Goal: Task Accomplishment & Management: Manage account settings

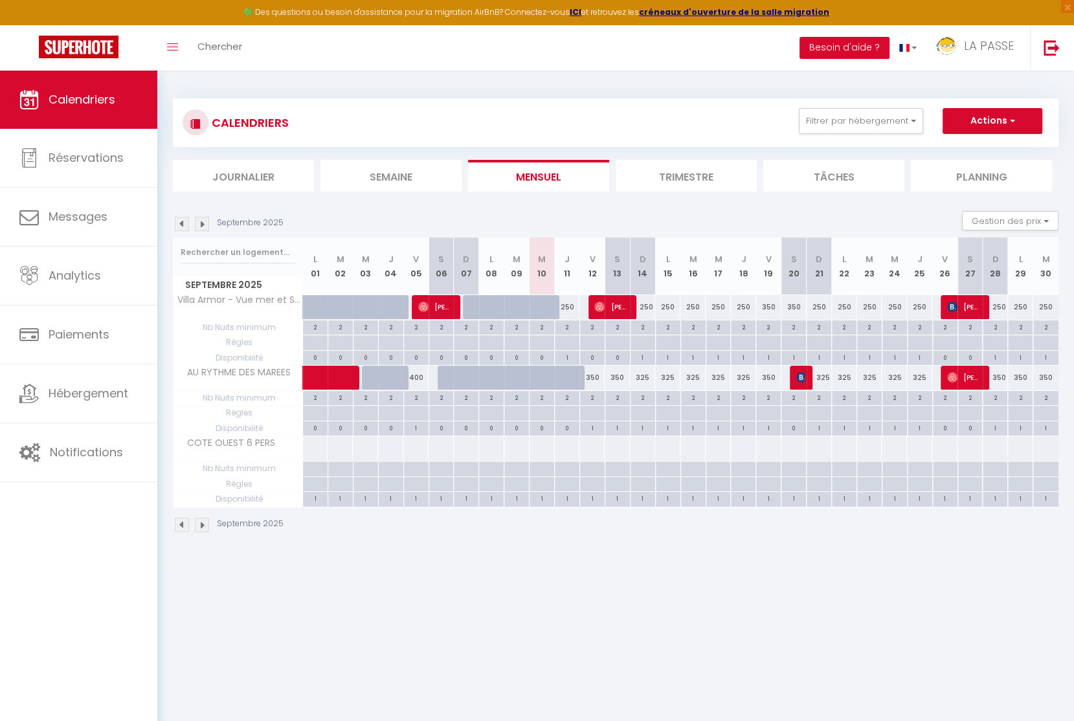
click at [768, 378] on div "350" at bounding box center [768, 378] width 25 height 24
type input "350"
type input "Ven 19 Septembre 2025"
type input "[DATE]"
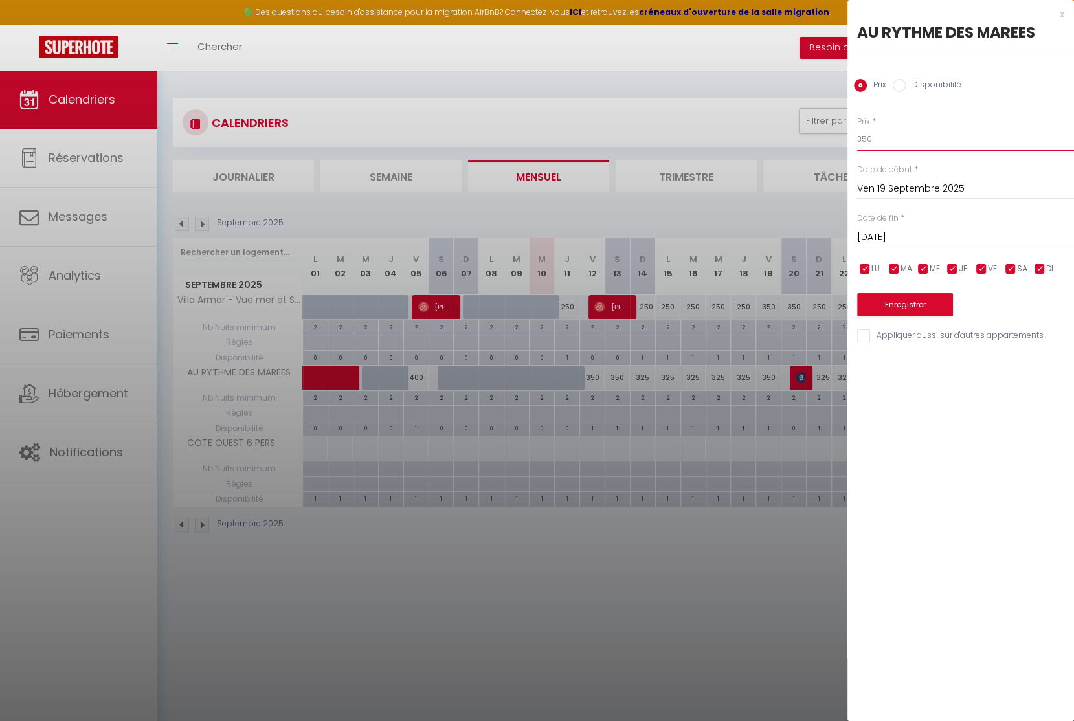
click at [890, 142] on input "350" at bounding box center [965, 139] width 217 height 23
type input "325"
click at [873, 303] on button "Enregistrer" at bounding box center [905, 304] width 96 height 23
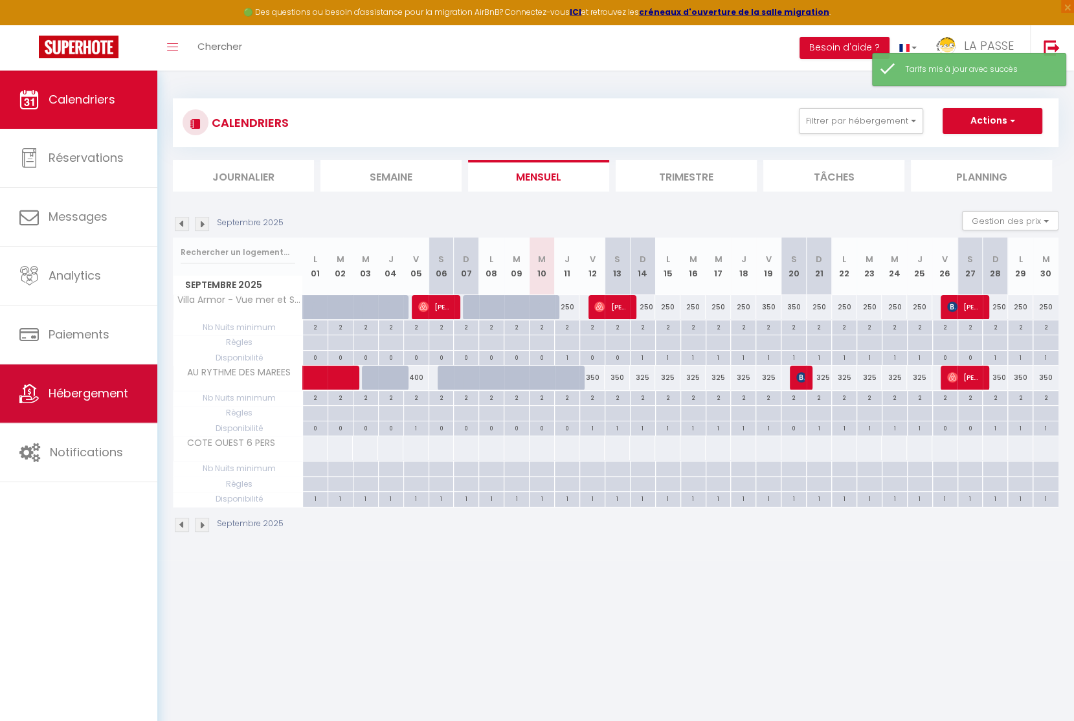
click at [93, 394] on span "Hébergement" at bounding box center [89, 393] width 80 height 16
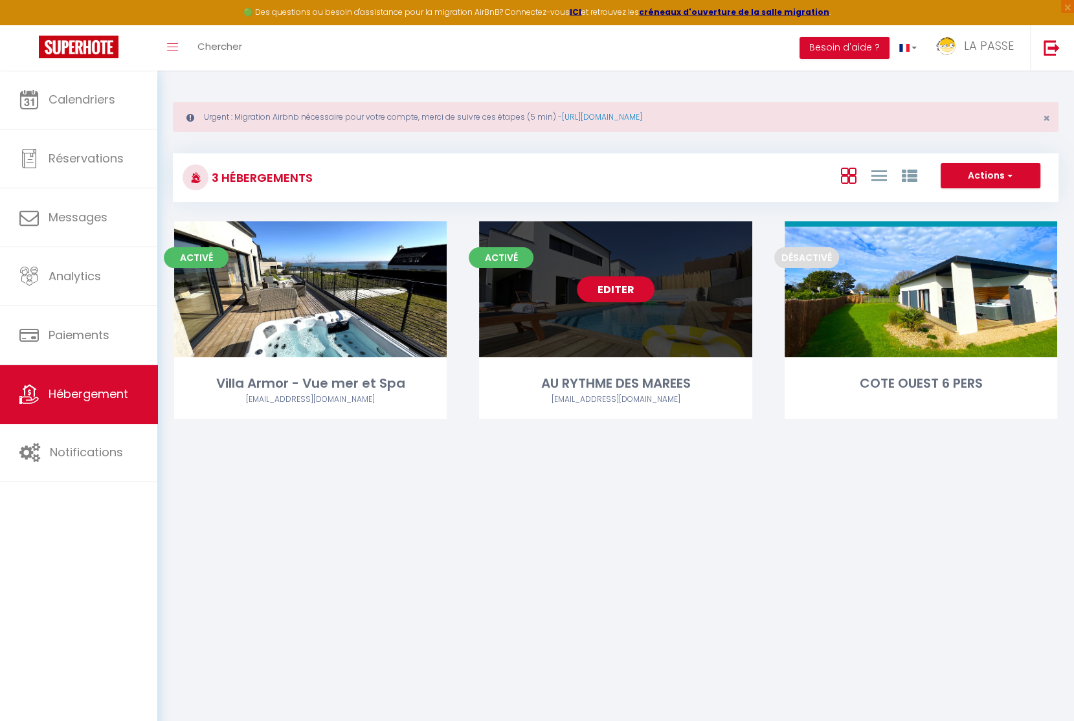
click at [621, 299] on link "Editer" at bounding box center [616, 289] width 78 height 26
click at [622, 293] on link "Editer" at bounding box center [616, 289] width 78 height 26
click at [626, 281] on link "Editer" at bounding box center [616, 289] width 78 height 26
click at [624, 286] on link "Editer" at bounding box center [616, 289] width 78 height 26
click at [616, 289] on link "Editer" at bounding box center [616, 289] width 78 height 26
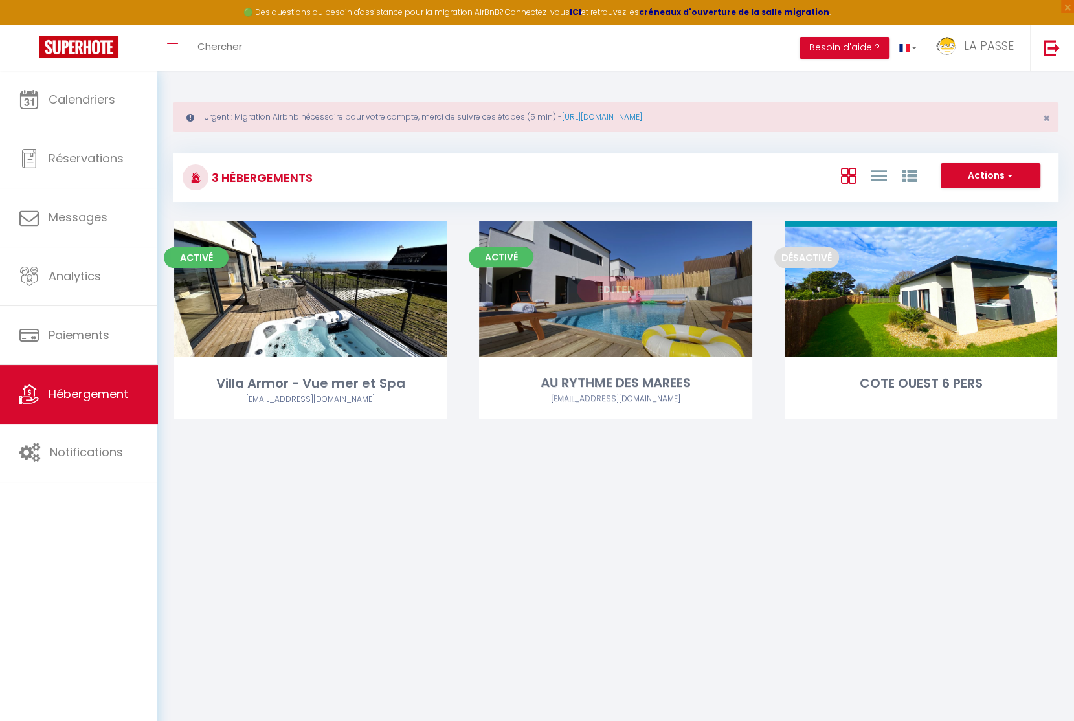
click at [635, 322] on div "Editer" at bounding box center [615, 289] width 273 height 136
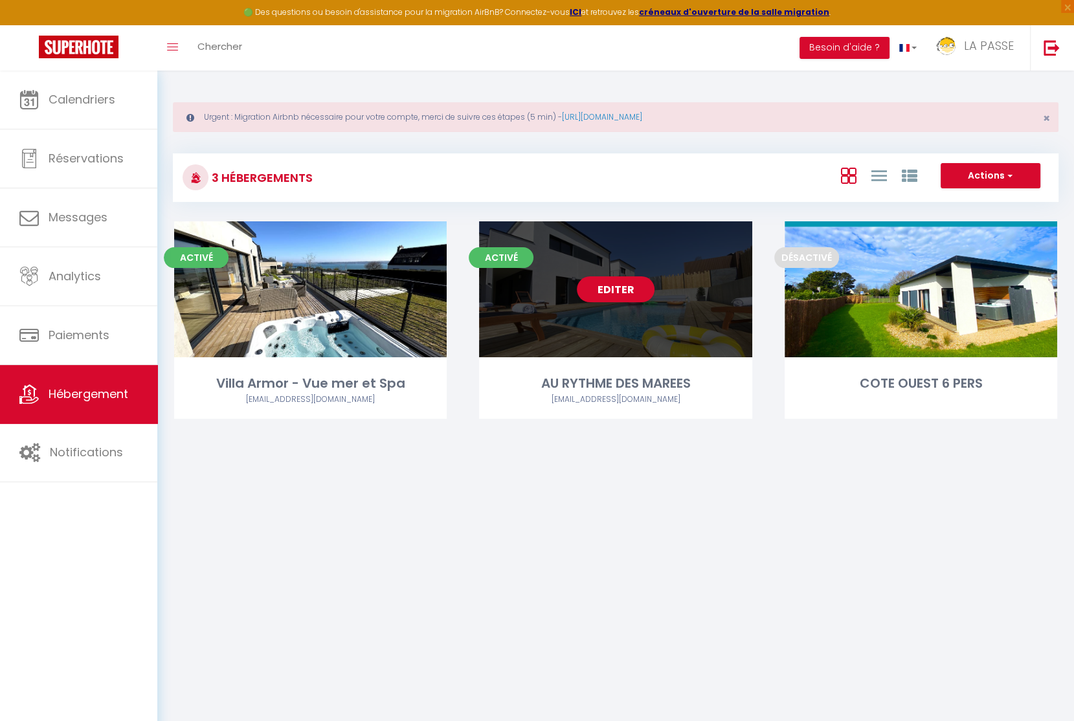
click at [618, 359] on div "Activé Editer AU RYTHME DES MAREES [EMAIL_ADDRESS][DOMAIN_NAME]" at bounding box center [615, 319] width 273 height 197
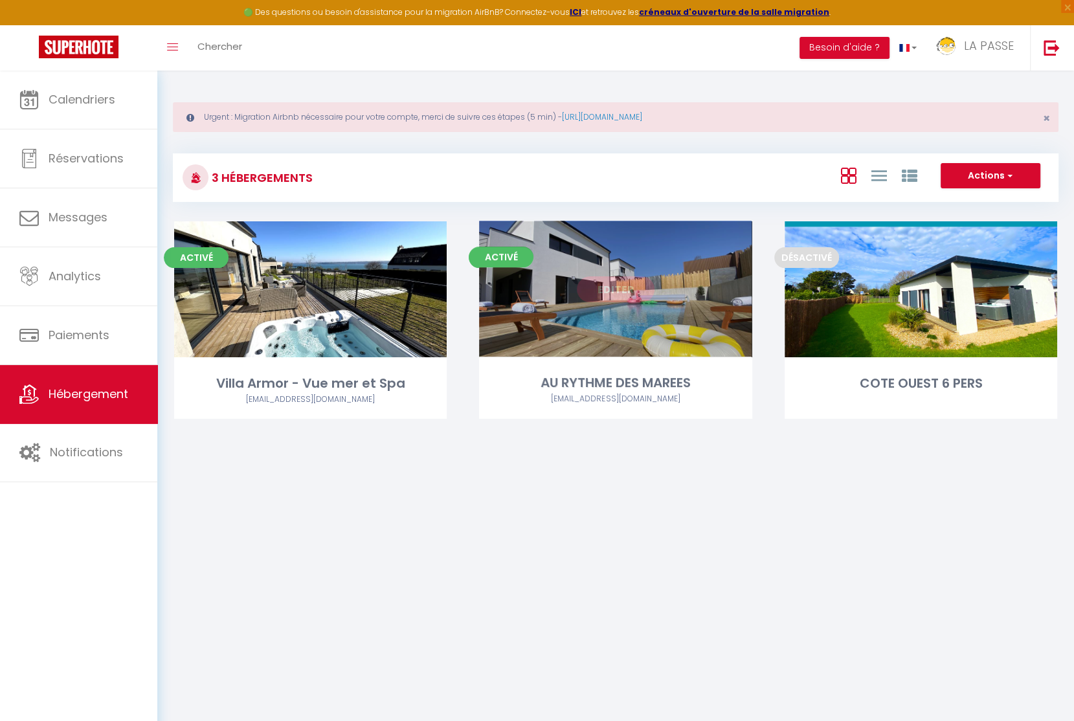
click at [619, 381] on div "AU RYTHME DES MAREES" at bounding box center [615, 384] width 273 height 20
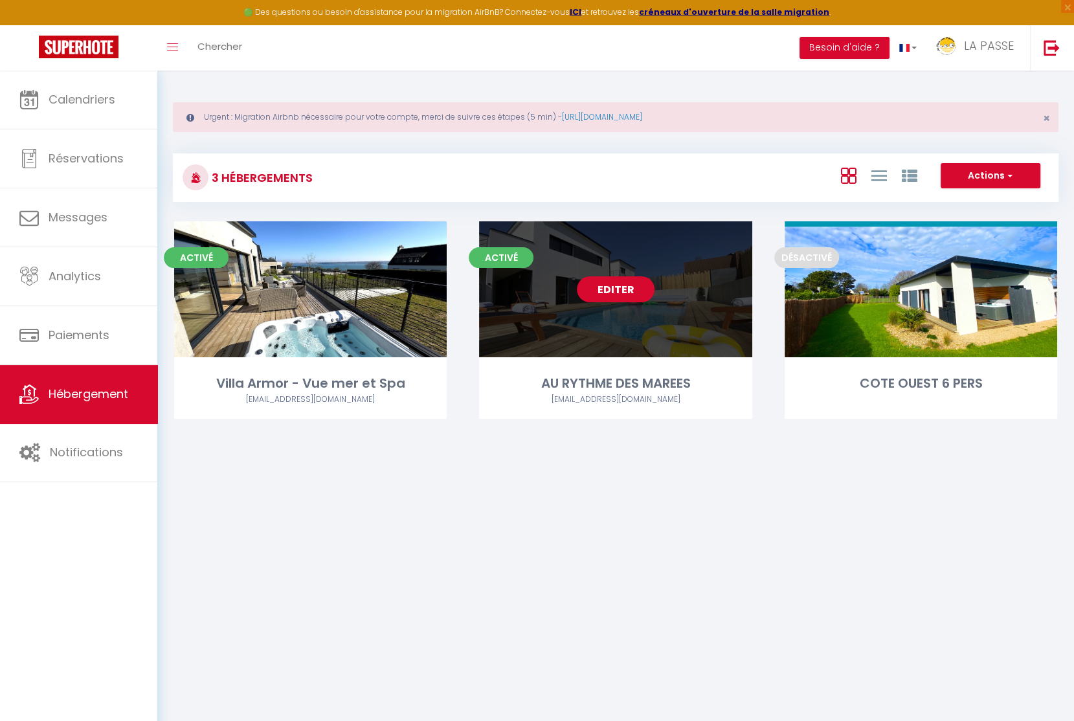
click at [618, 291] on link "Editer" at bounding box center [616, 289] width 78 height 26
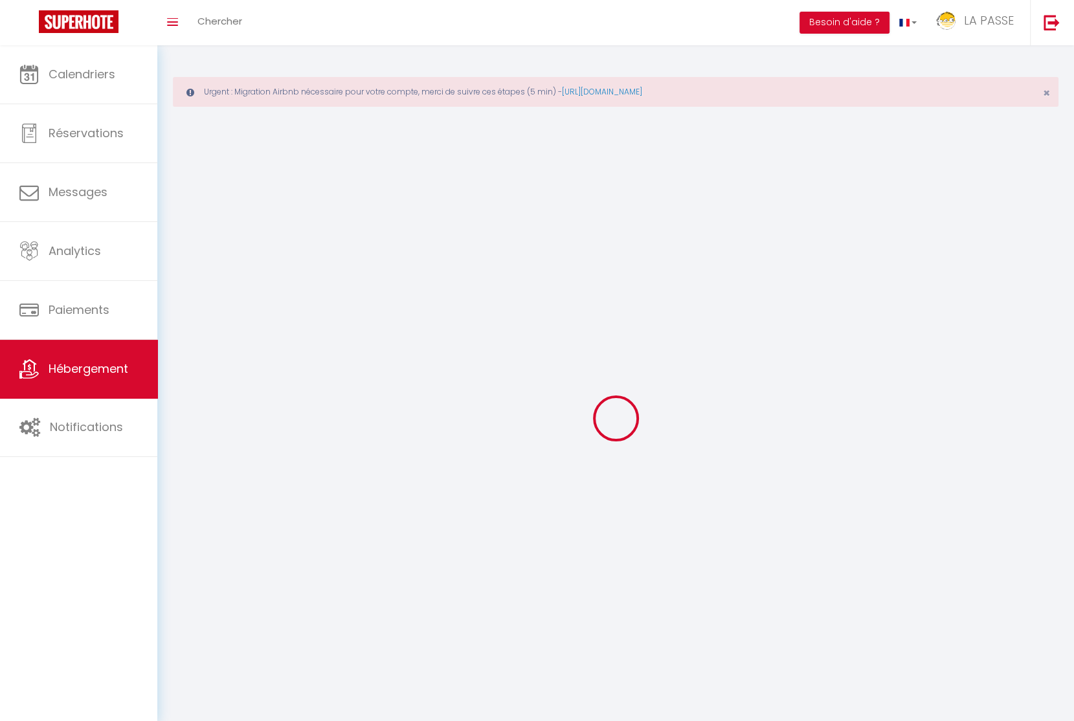
select select "28"
select select
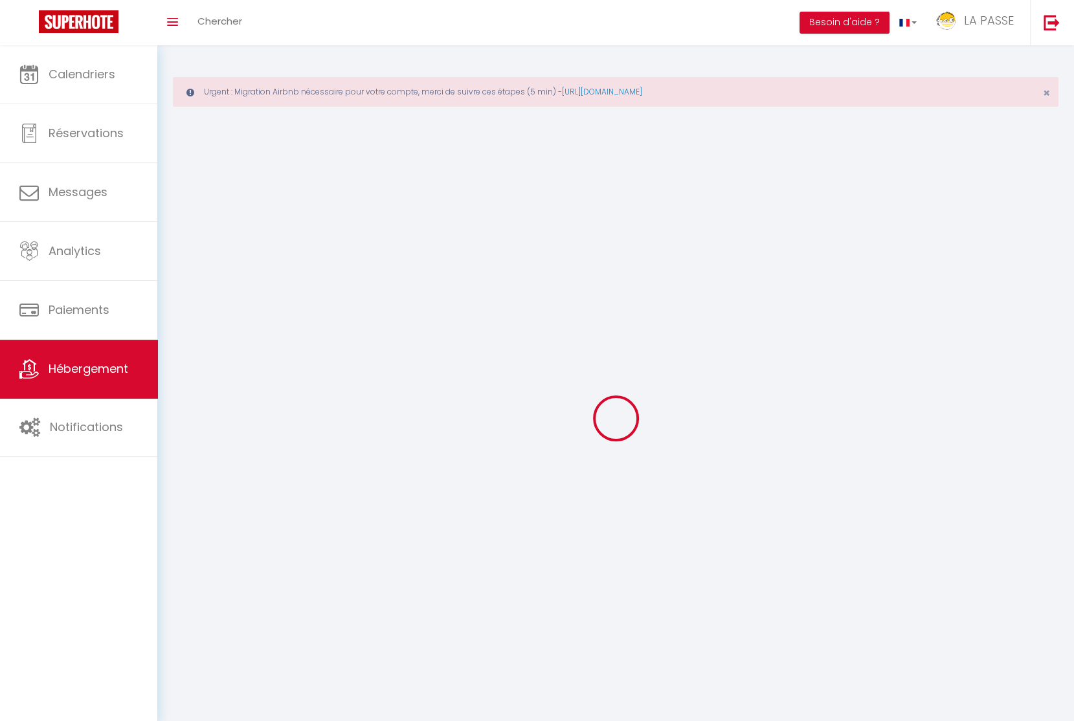
select select
checkbox input "false"
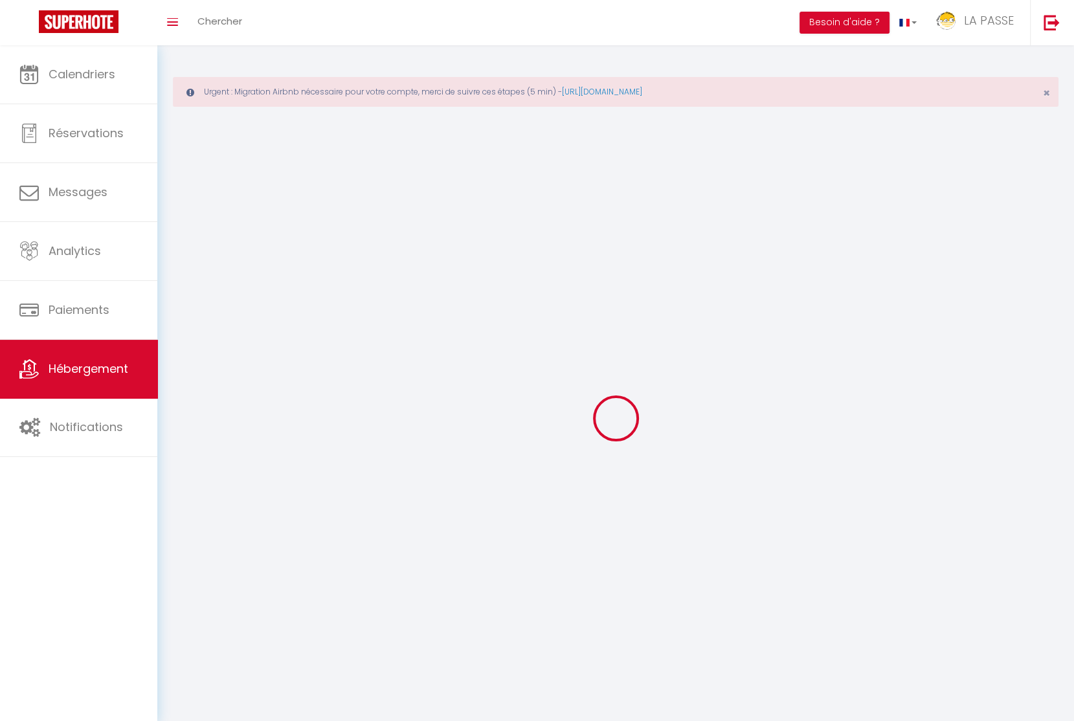
select select
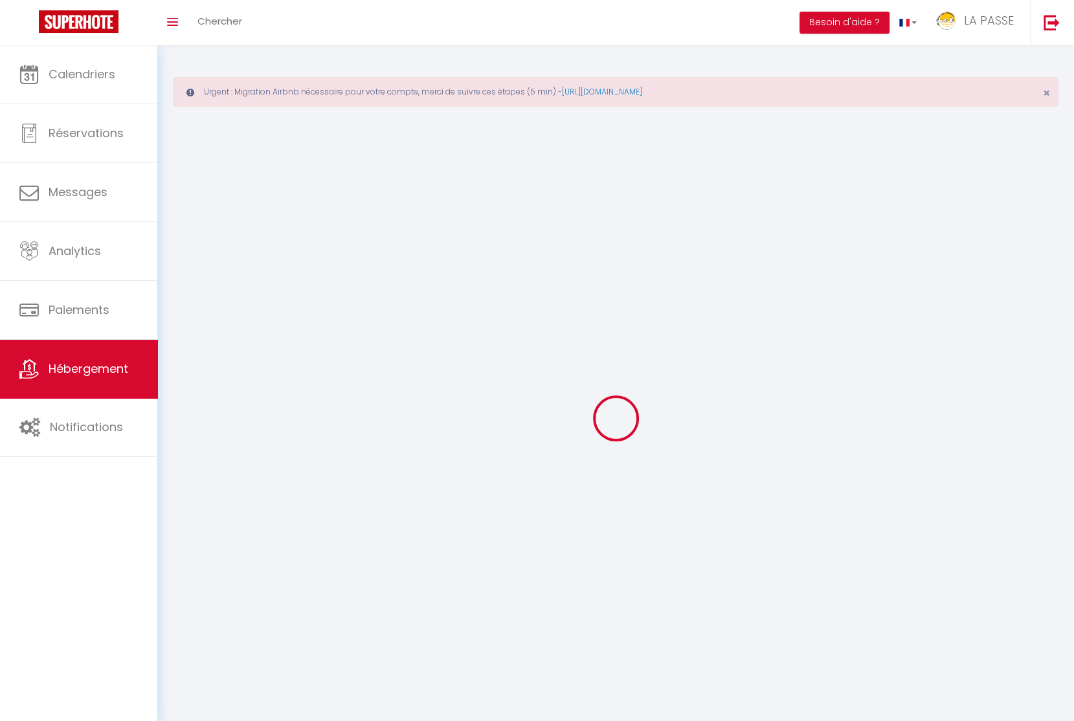
select select
checkbox input "false"
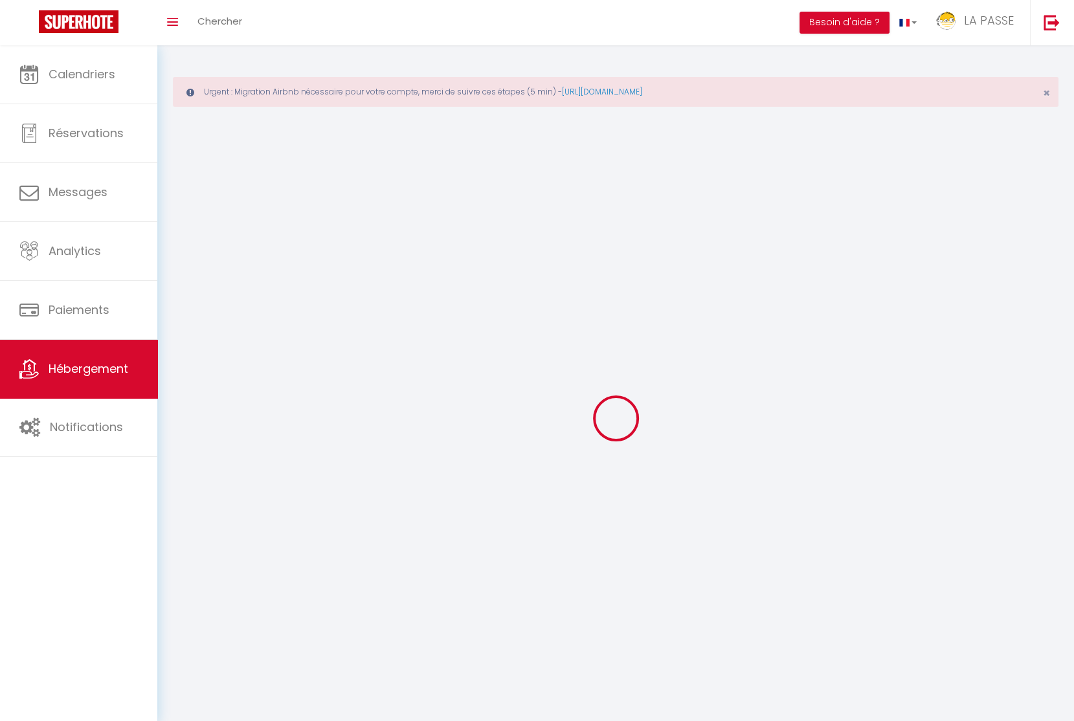
checkbox input "false"
select select
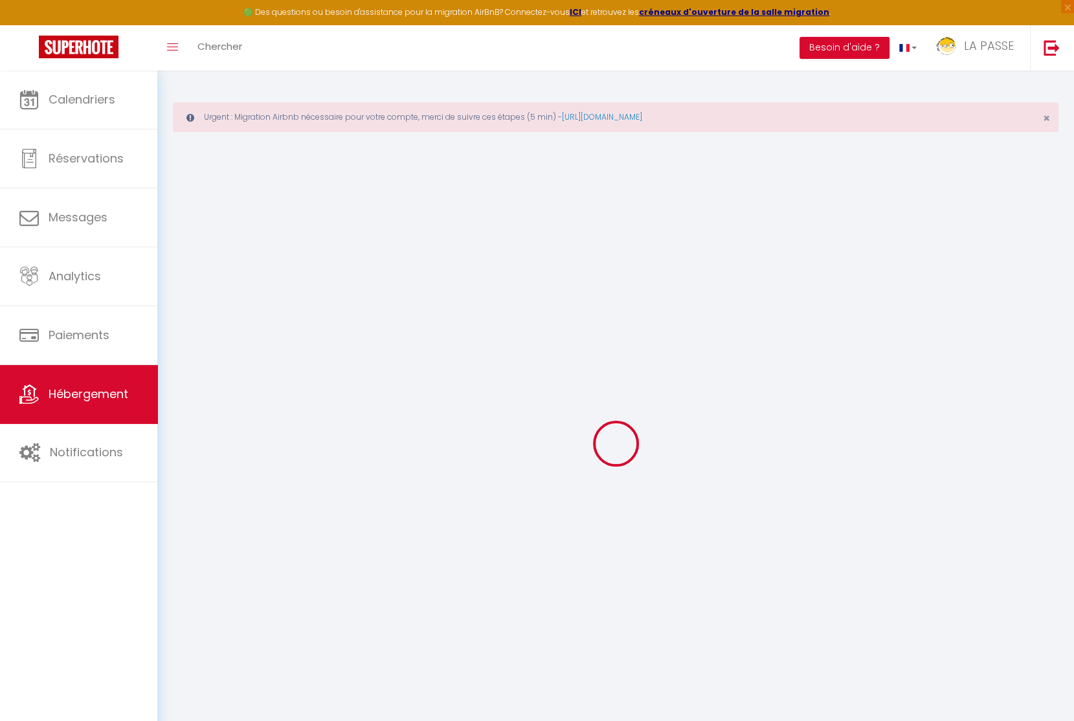
select select
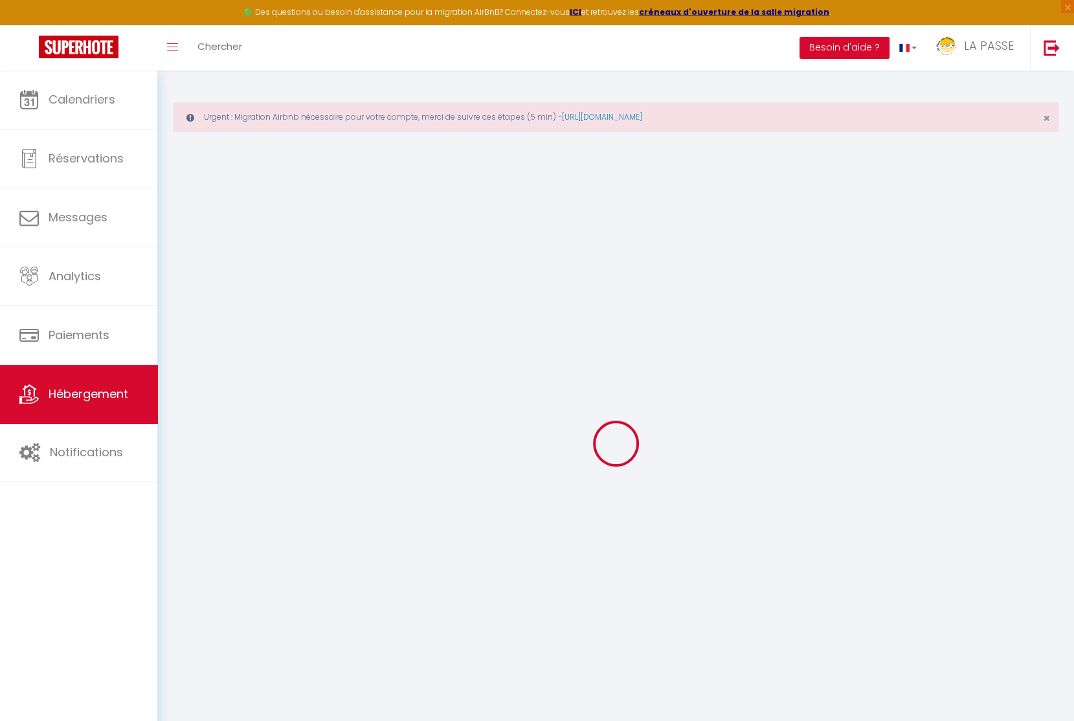
select select
checkbox input "false"
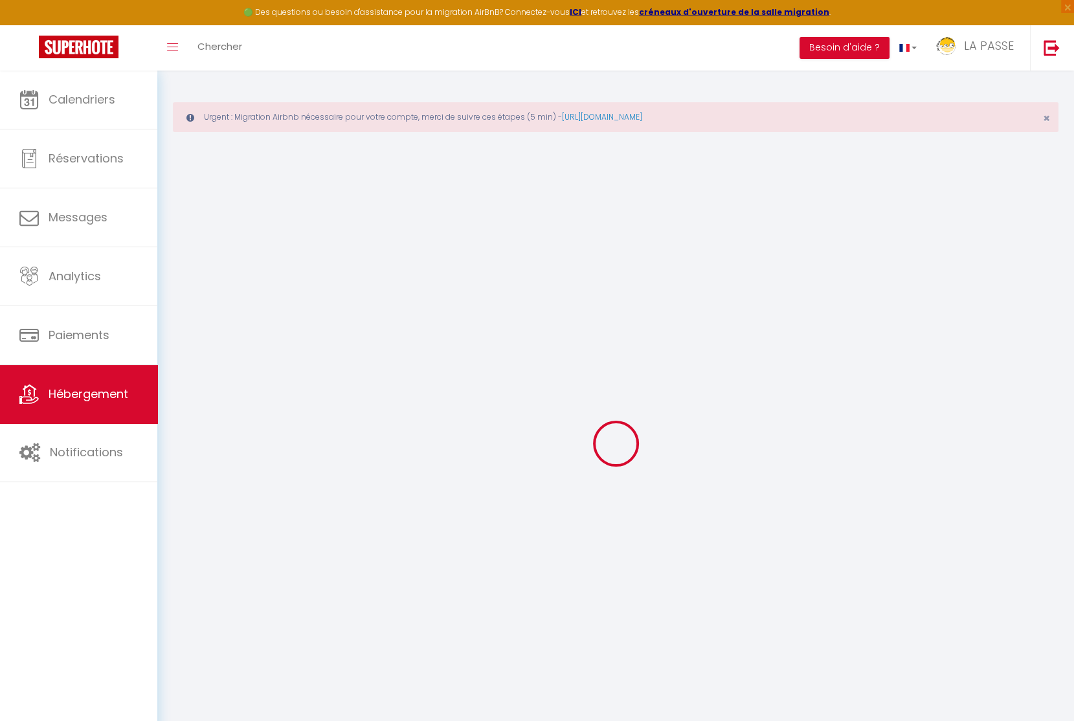
select select
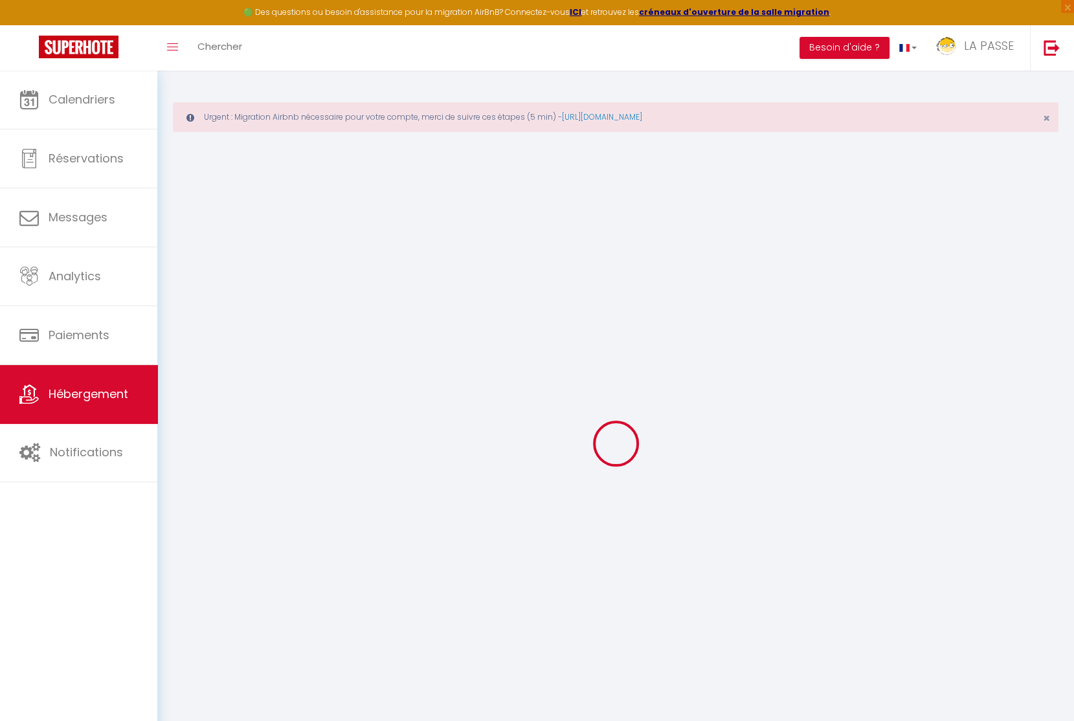
select select
checkbox input "false"
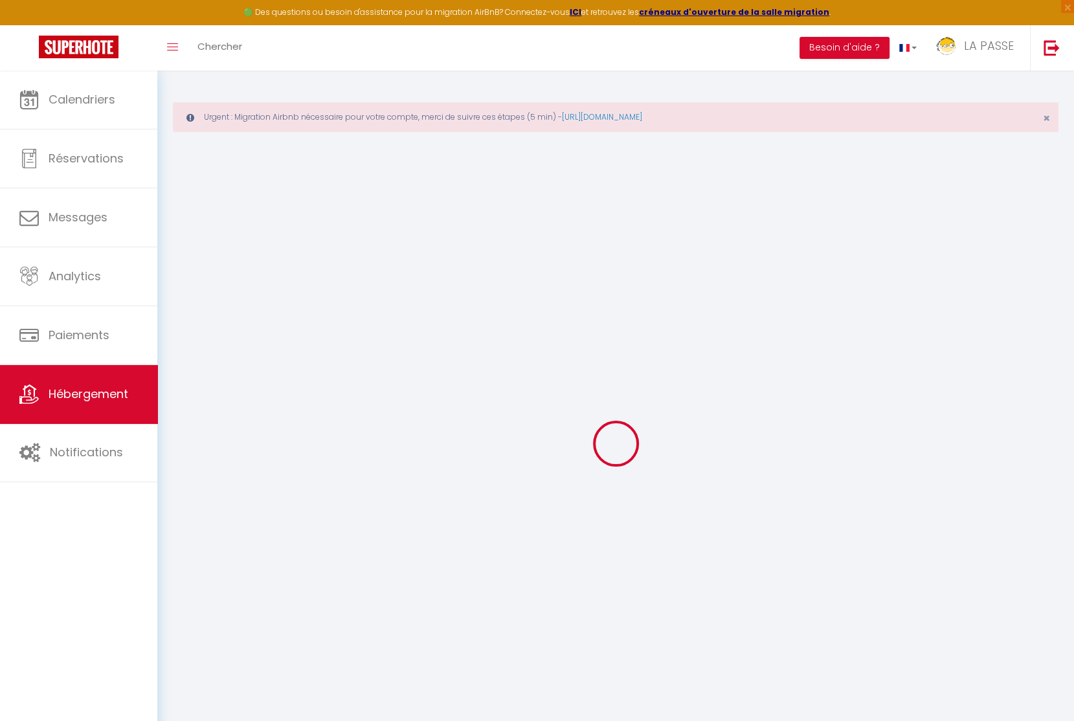
checkbox input "false"
select select
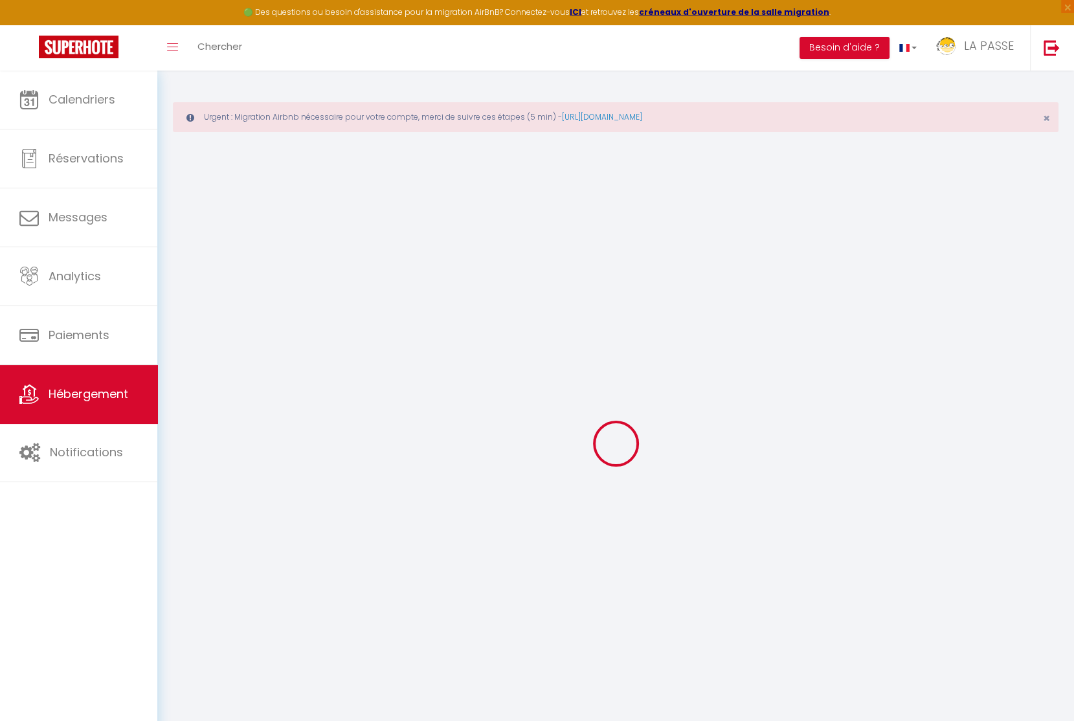
select select
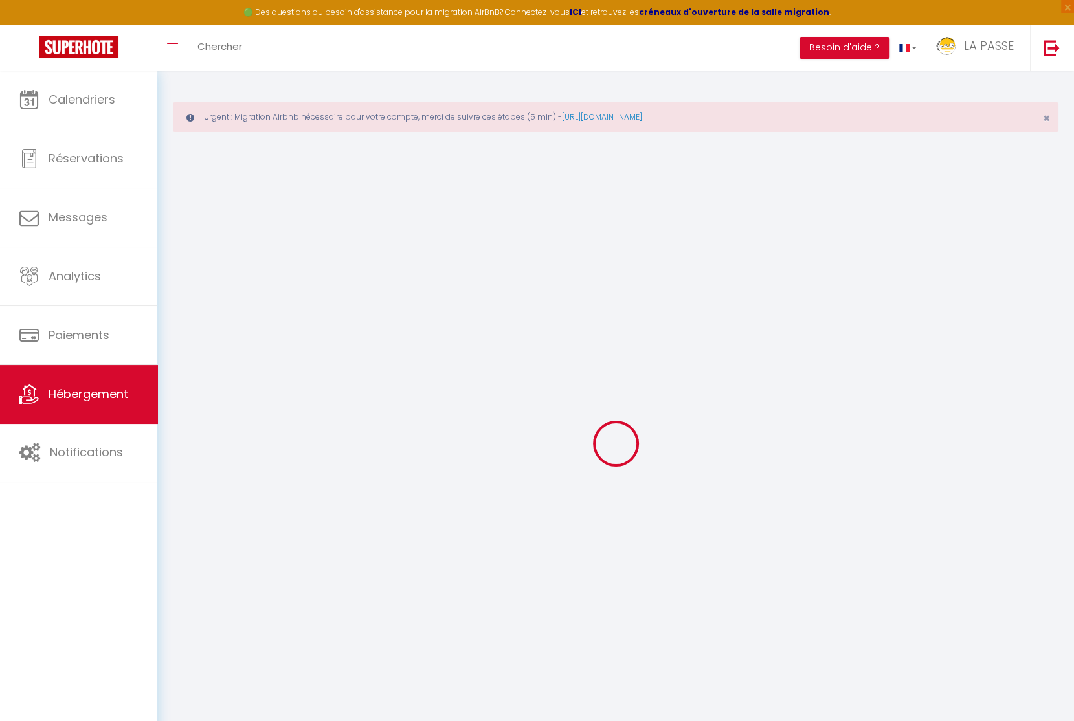
checkbox input "false"
select select
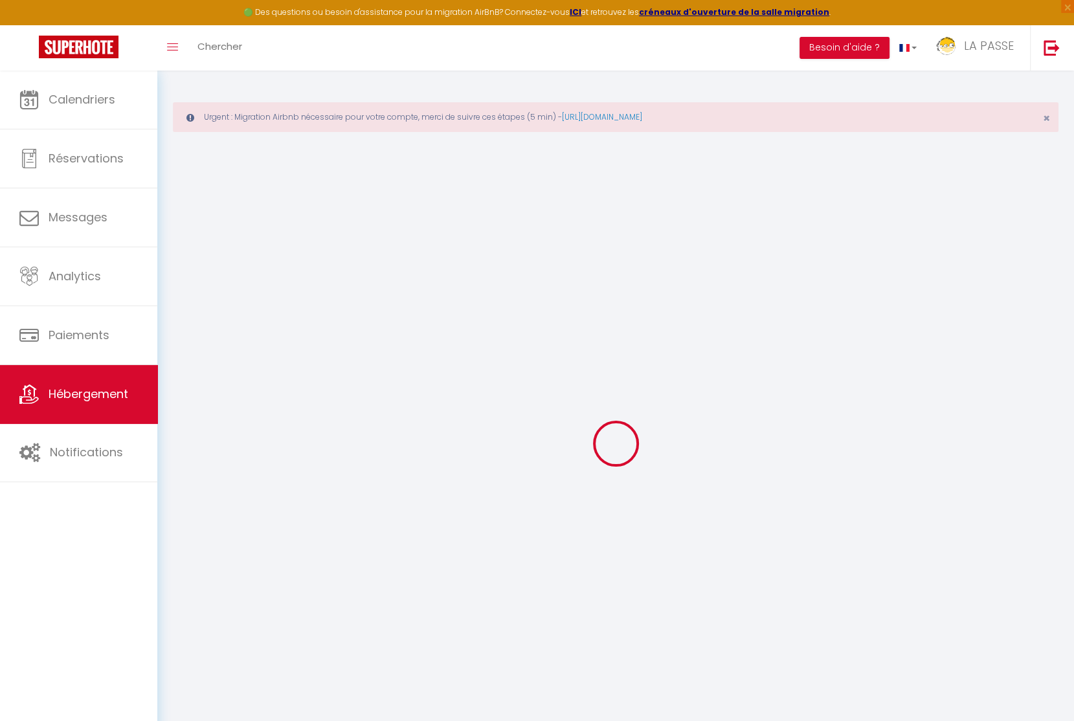
select select
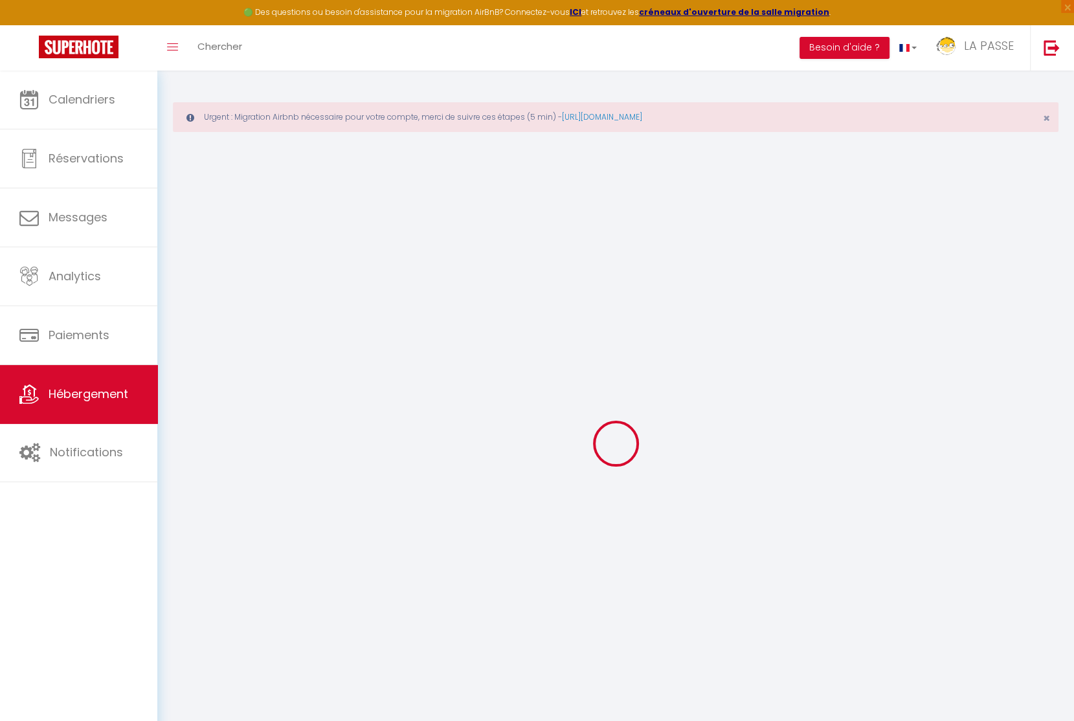
select select
checkbox input "false"
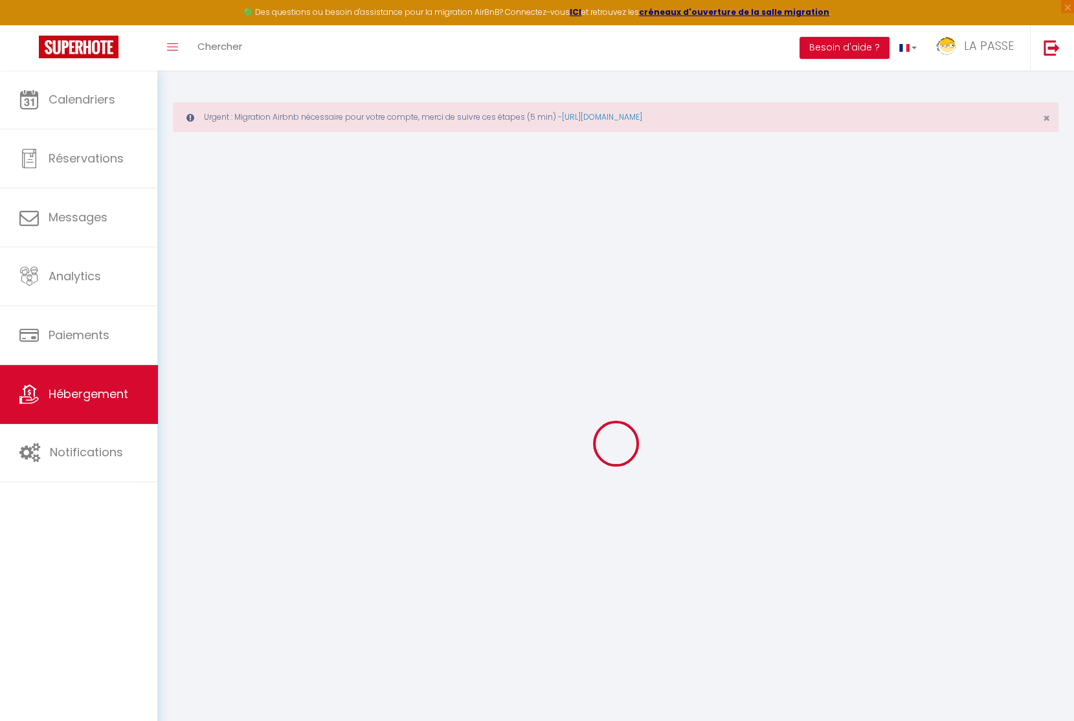
checkbox input "false"
select select
type input "AU RYTHME DES MAREES"
type input "[PERSON_NAME]"
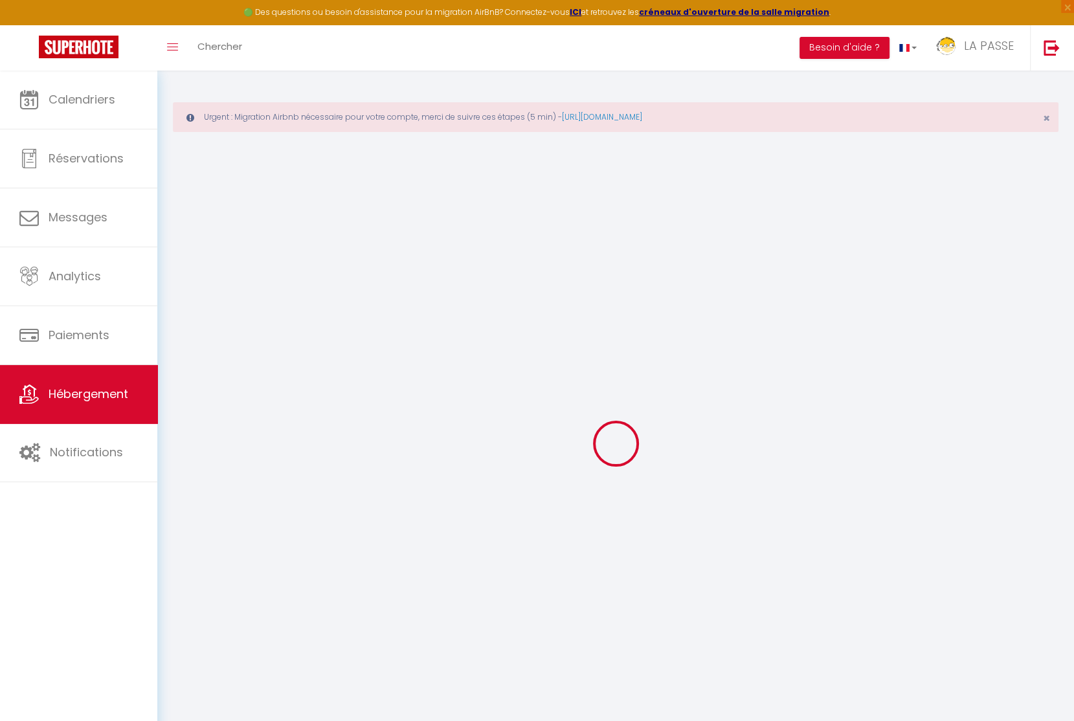
type input "Cueff"
type input "116 PENN AR C HOAS"
type input "29420"
type input "PLOUVORN"
select select "houses"
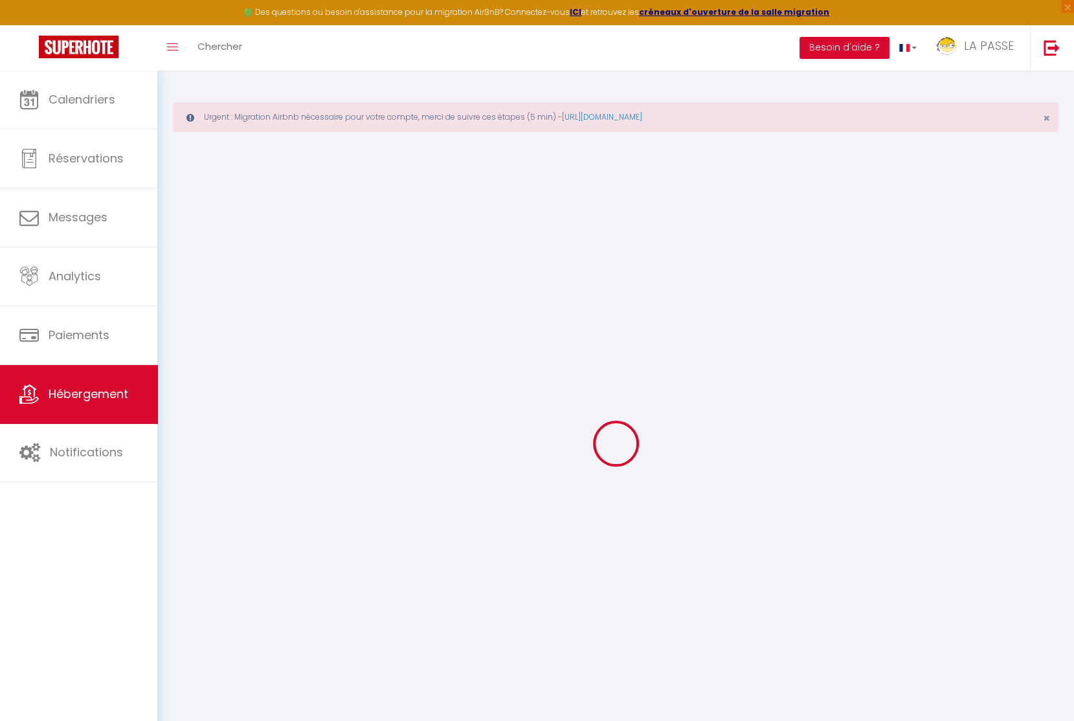
select select "10"
select select "9"
select select "4"
select select "2"
type input "250"
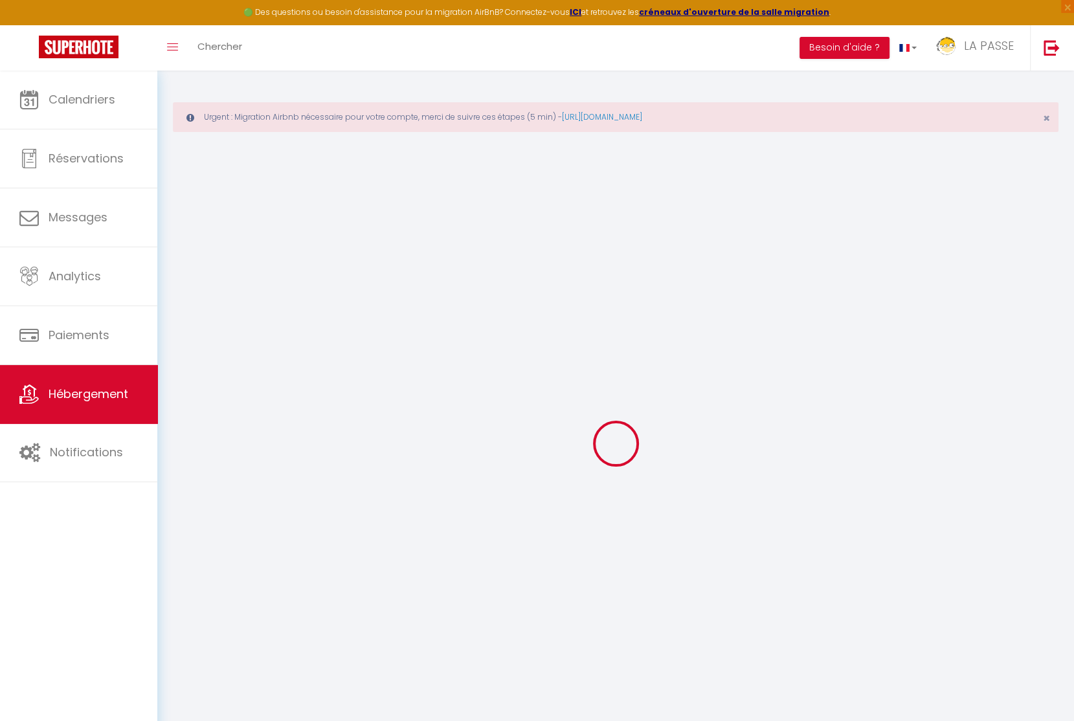
type input "2.70"
type input "1000"
select select
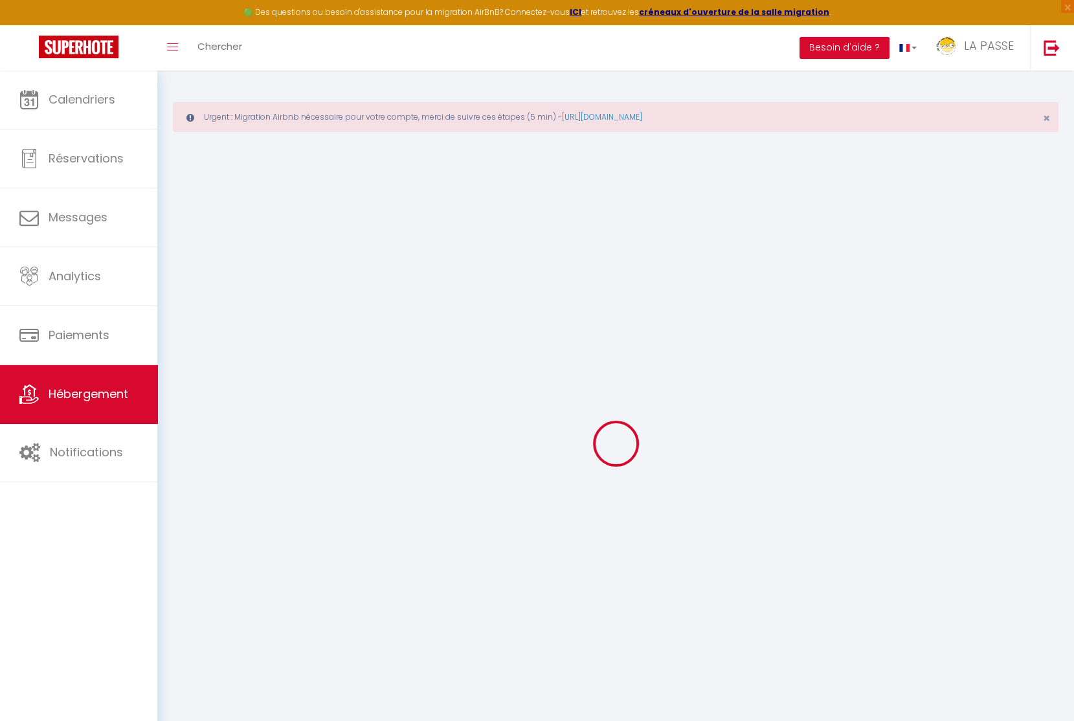
select select
type input "Le Varquez"
type input "29660"
type input "CARANTEC"
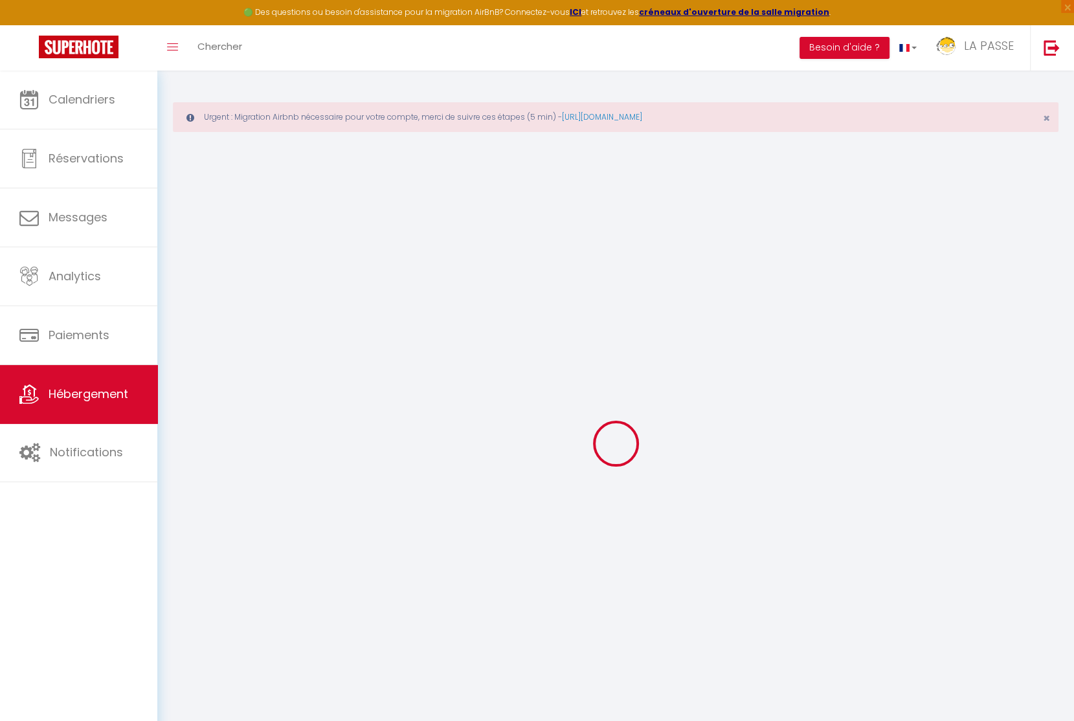
type input "[EMAIL_ADDRESS][DOMAIN_NAME]"
select select
checkbox input "false"
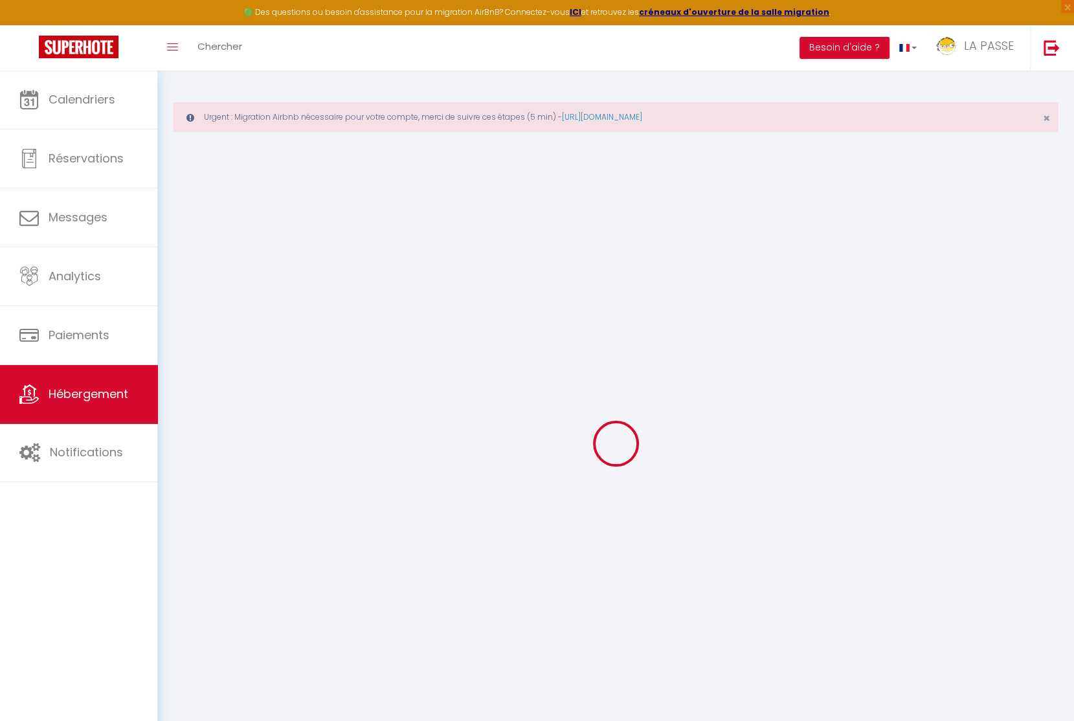
checkbox input "false"
type input "0"
select select "2"
checkbox input "false"
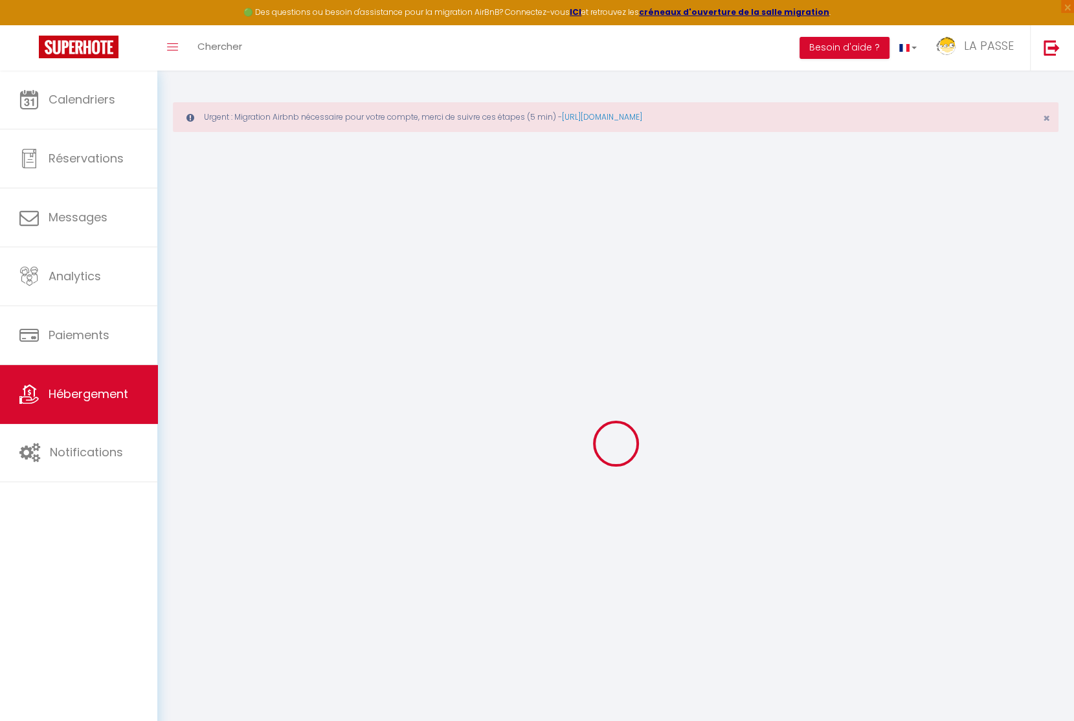
select select
checkbox input "false"
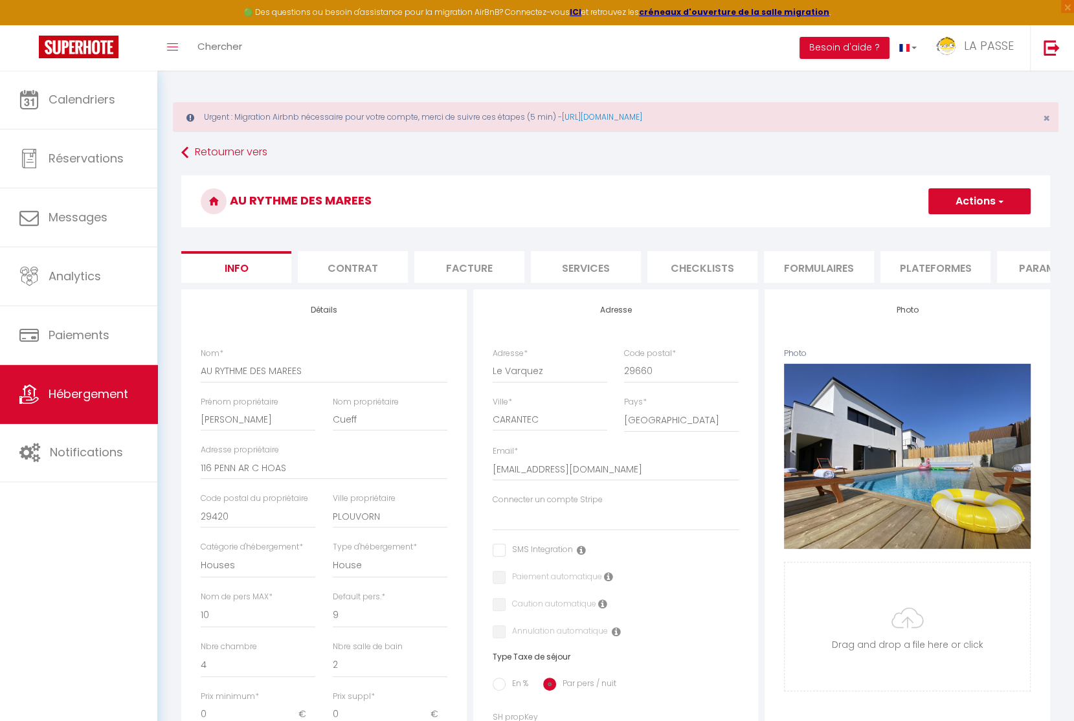
select select
checkbox input "false"
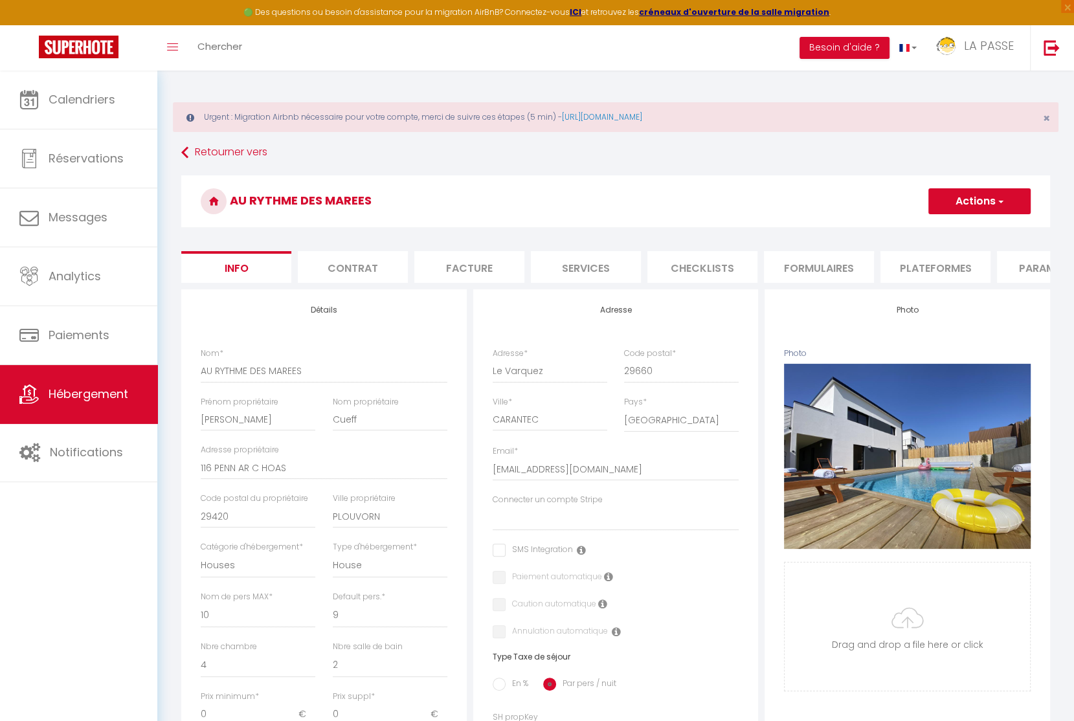
click at [998, 271] on li "Paramètres" at bounding box center [1052, 267] width 110 height 32
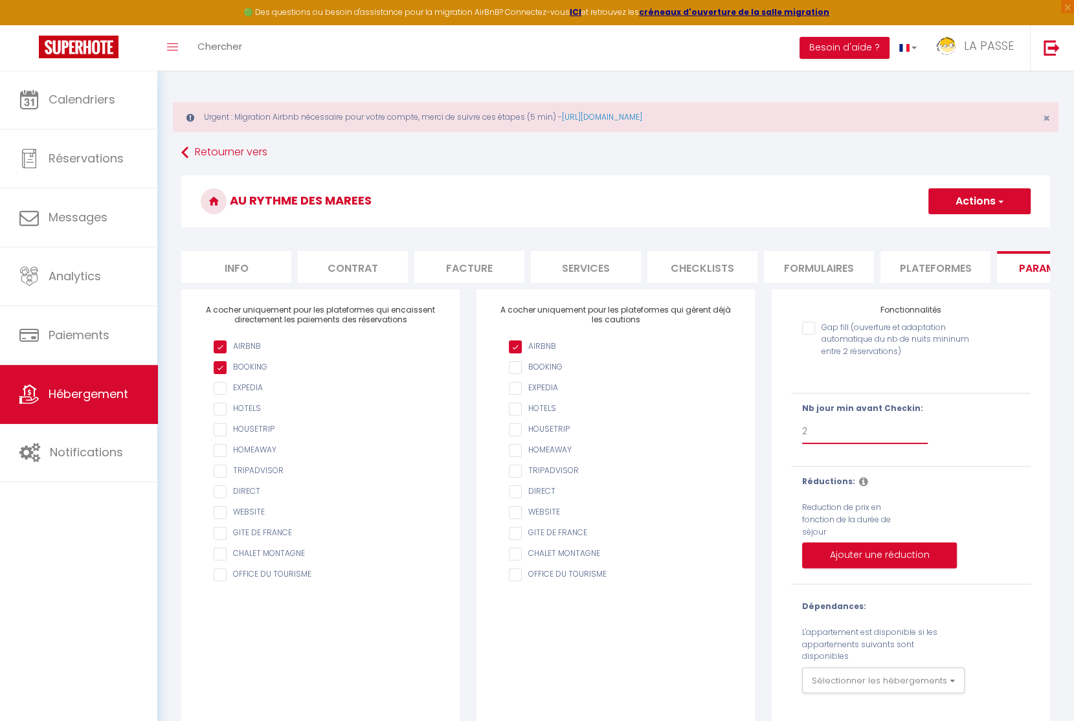
click at [892, 432] on select "Pas de limite 1 2 3 4 5 6 7" at bounding box center [865, 431] width 126 height 25
select select "1"
checkbox input "false"
click at [976, 210] on button "Actions" at bounding box center [979, 201] width 102 height 26
click at [959, 229] on input "Enregistrer" at bounding box center [965, 229] width 48 height 13
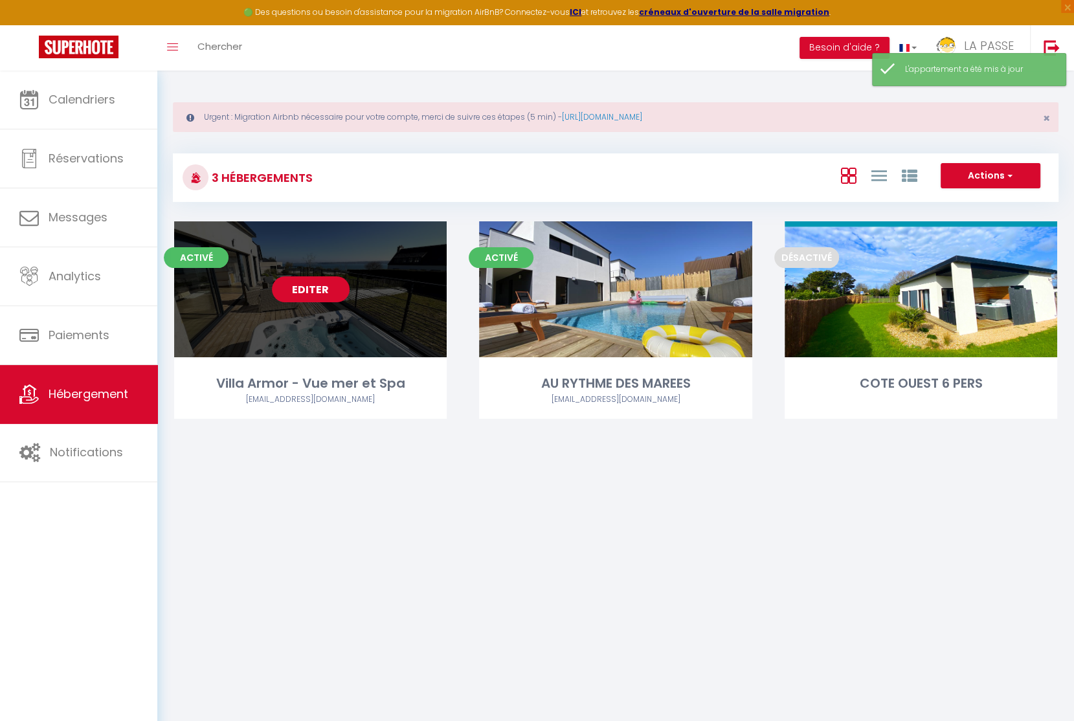
click at [304, 286] on link "Editer" at bounding box center [311, 289] width 78 height 26
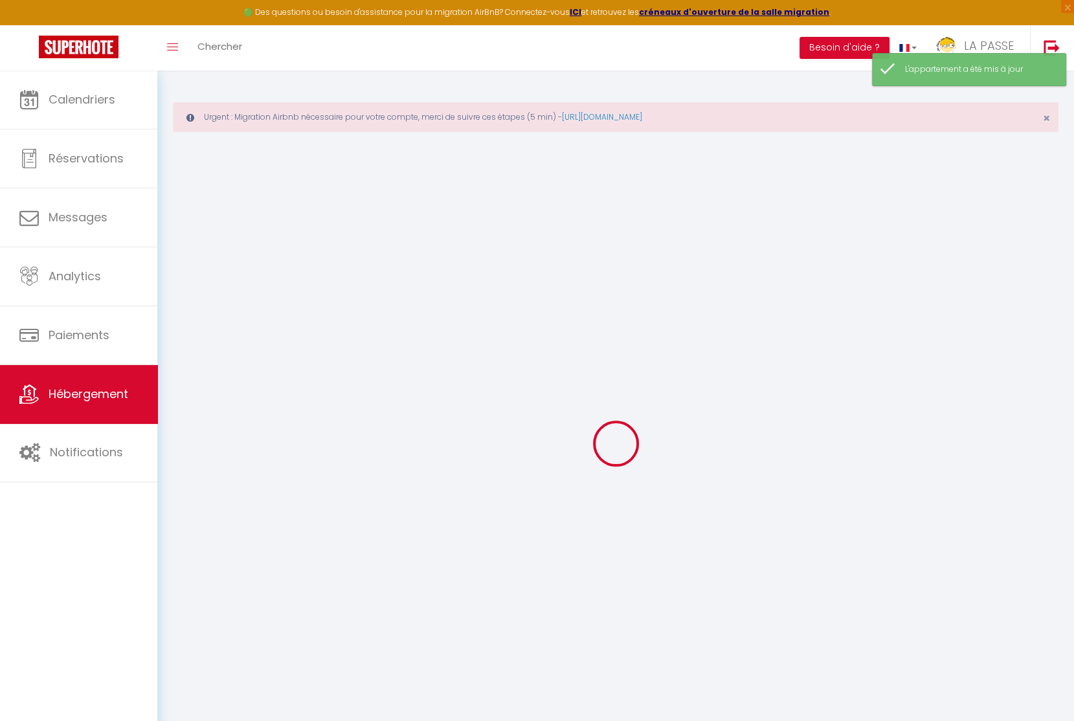
select select "17:00"
select select
select select "10:00"
select select "30"
select select "120"
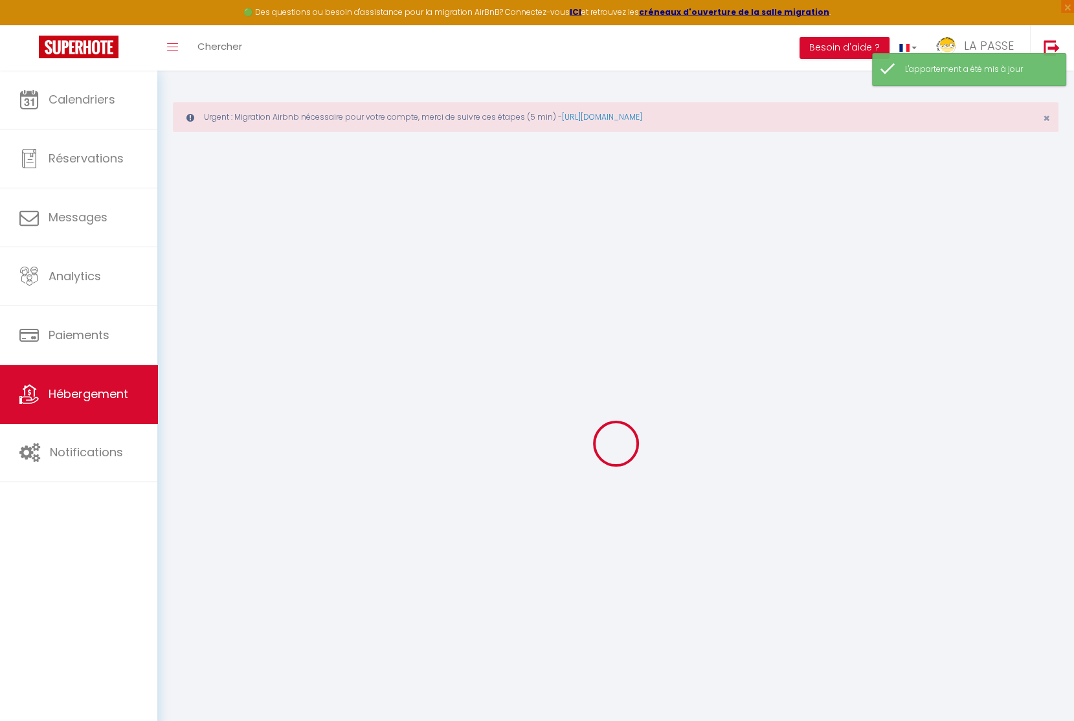
select select
checkbox input "false"
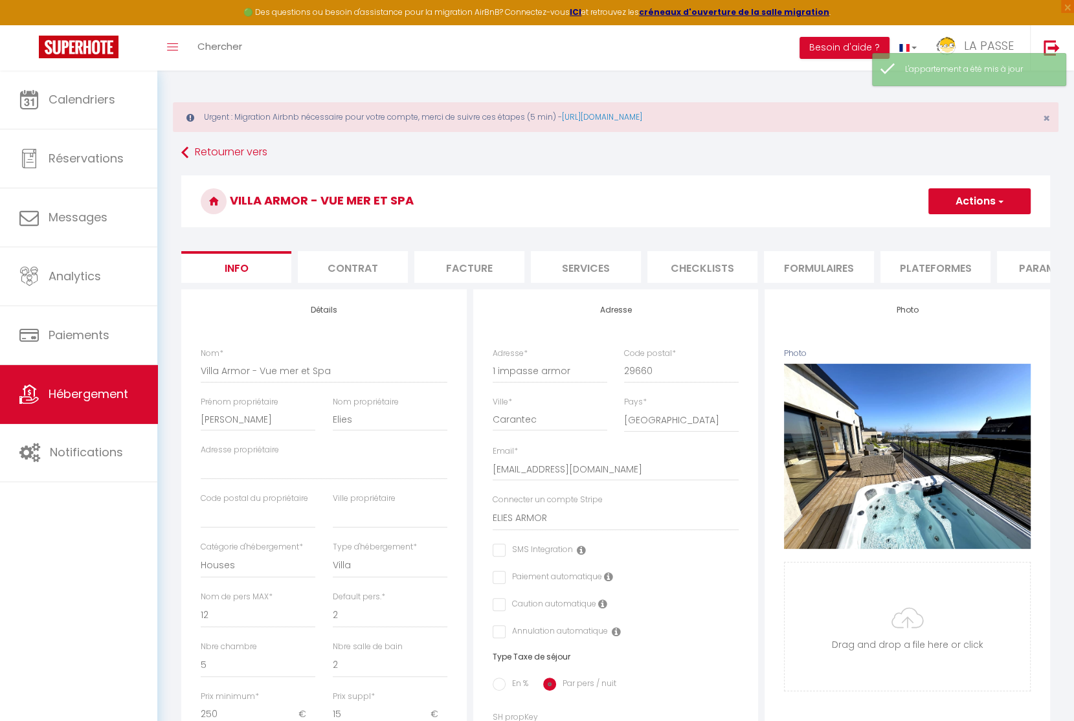
click at [1022, 265] on li "Paramètres" at bounding box center [1052, 267] width 110 height 32
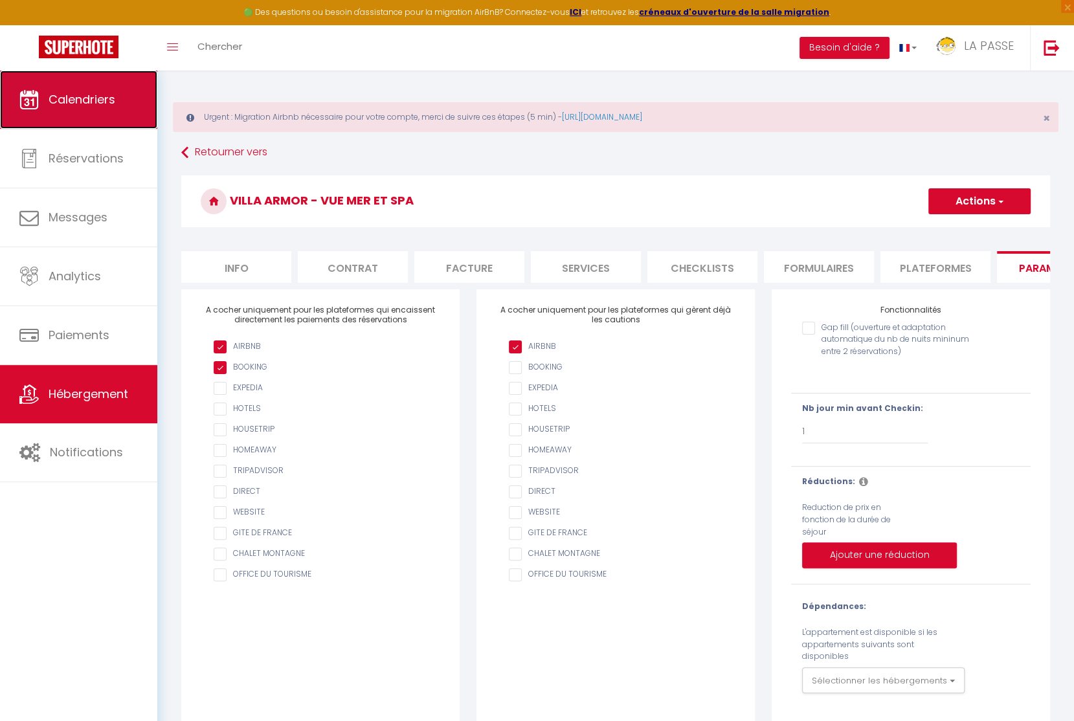
click at [93, 107] on span "Calendriers" at bounding box center [82, 99] width 67 height 16
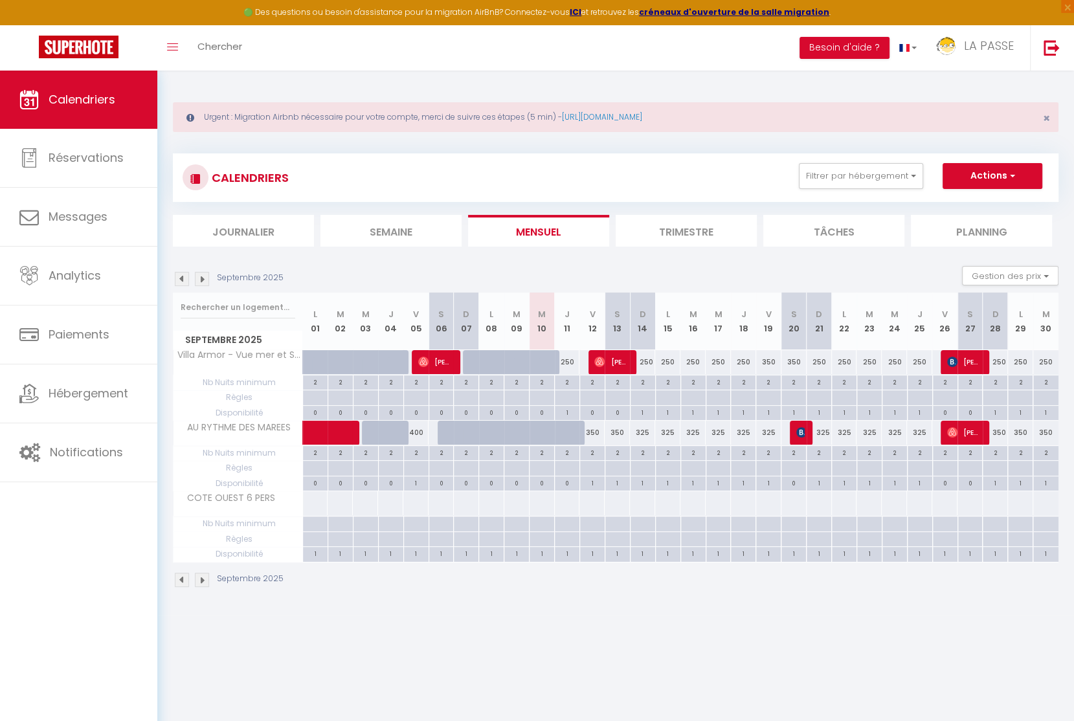
click at [592, 431] on div "350" at bounding box center [591, 433] width 25 height 24
type input "350"
type input "Ven 12 Septembre 2025"
type input "[DATE]"
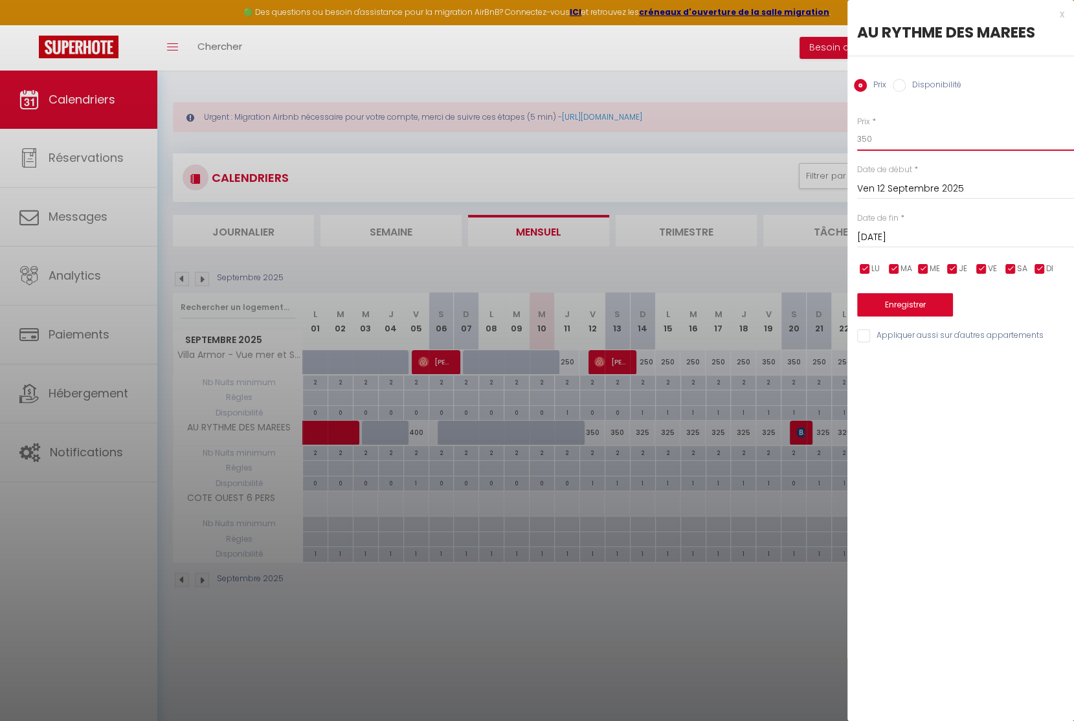
click at [902, 135] on input "350" at bounding box center [965, 139] width 217 height 23
type input "2"
type input "325"
click at [909, 313] on button "Enregistrer" at bounding box center [905, 304] width 96 height 23
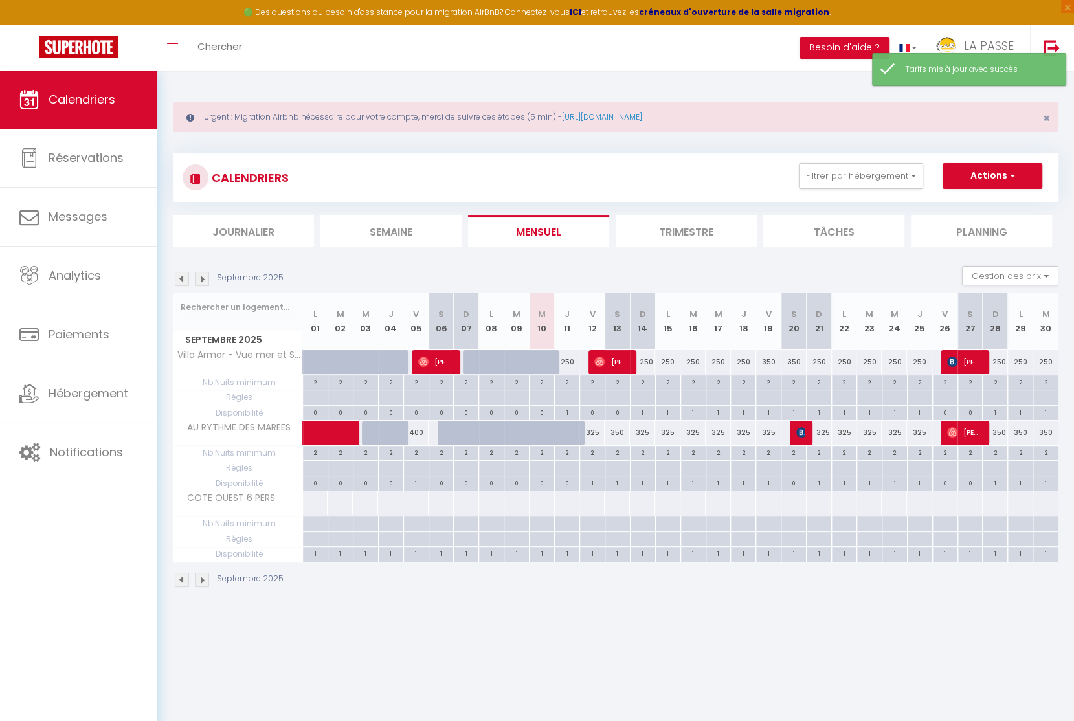
click at [620, 432] on div "350" at bounding box center [617, 433] width 25 height 24
type input "350"
type input "[DATE]"
type input "Dim 14 Septembre 2025"
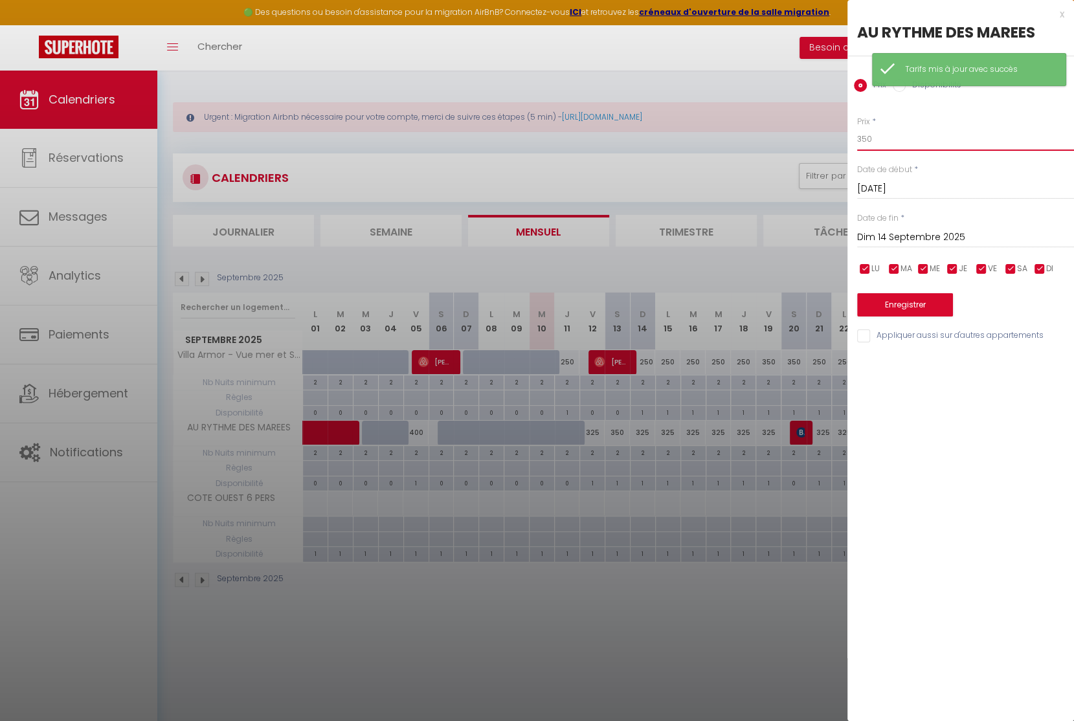
click at [866, 137] on input "350" at bounding box center [965, 139] width 217 height 23
type input "325"
click at [891, 300] on button "Enregistrer" at bounding box center [905, 304] width 96 height 23
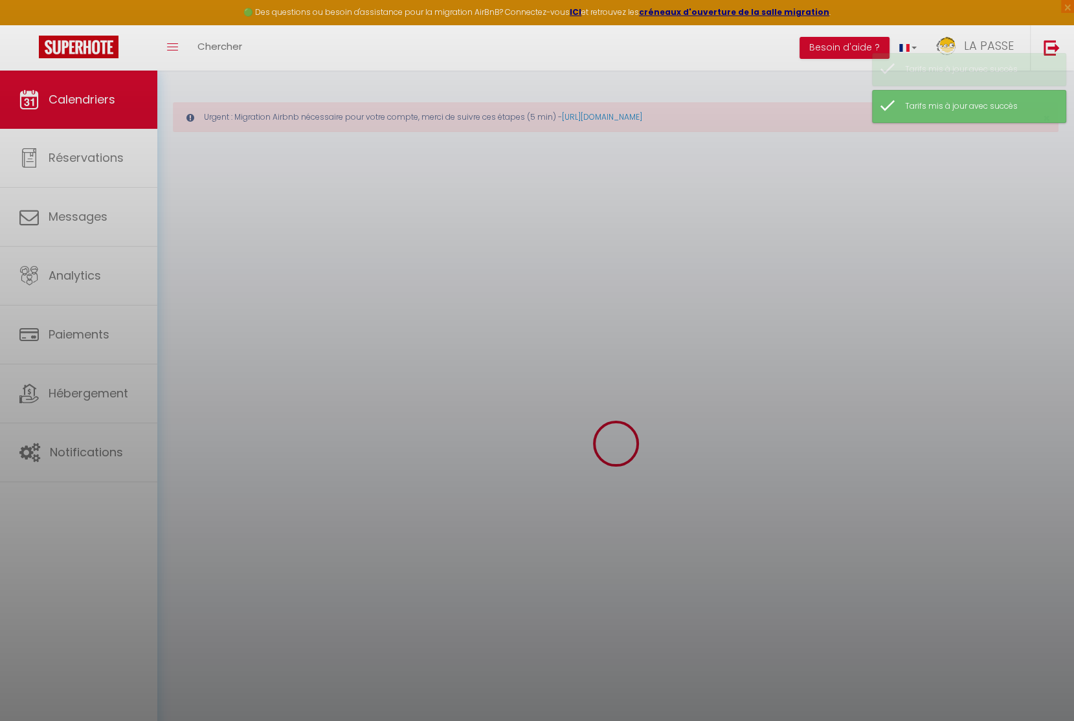
select select
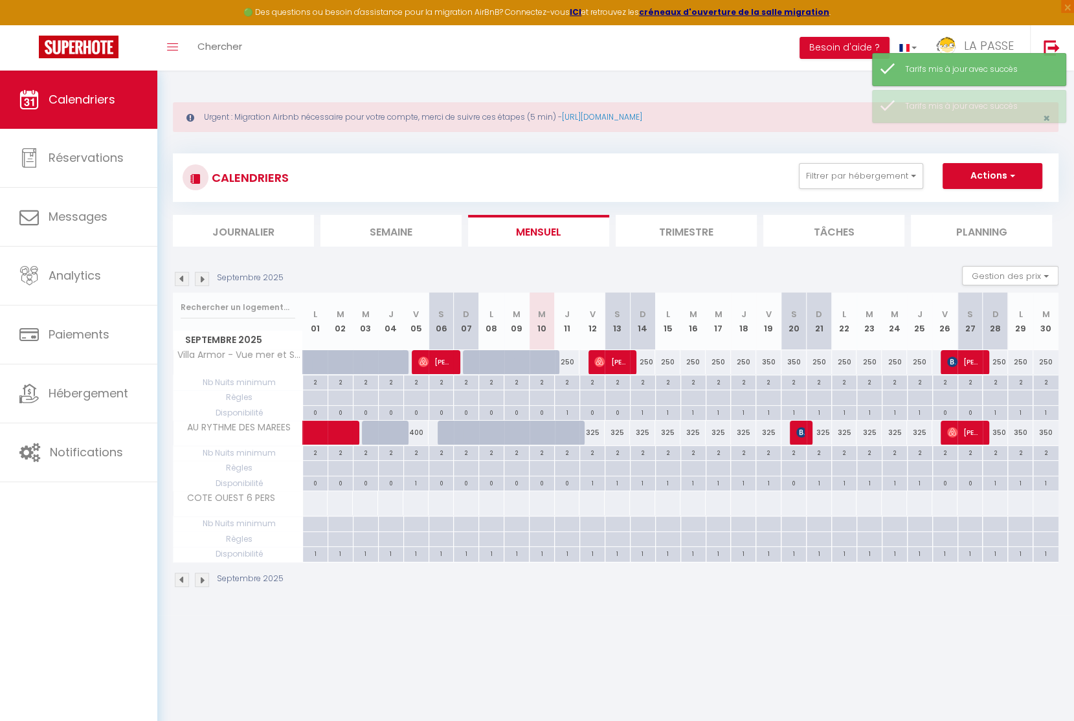
click at [576, 432] on div at bounding box center [576, 440] width 25 height 25
type input "300"
select select "1"
type input "Jeu 11 Septembre 2025"
type input "Ven 12 Septembre 2025"
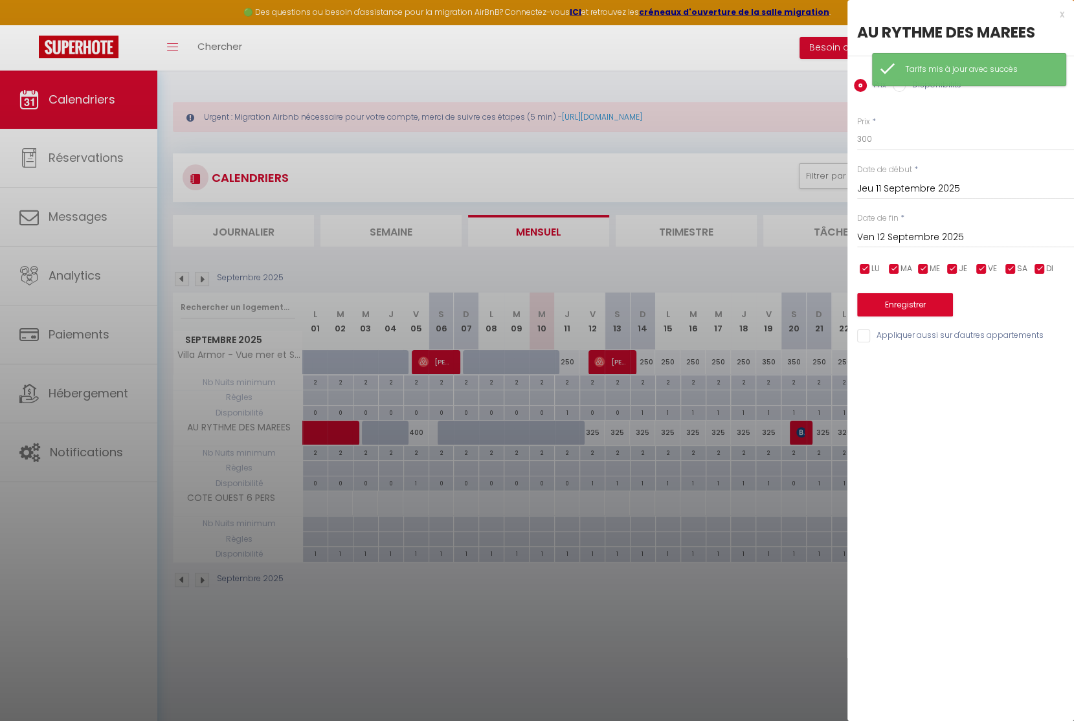
click at [897, 87] on input "Disponibilité" at bounding box center [899, 85] width 13 height 13
radio input "true"
radio input "false"
click at [909, 303] on button "Enregistrer" at bounding box center [905, 306] width 96 height 23
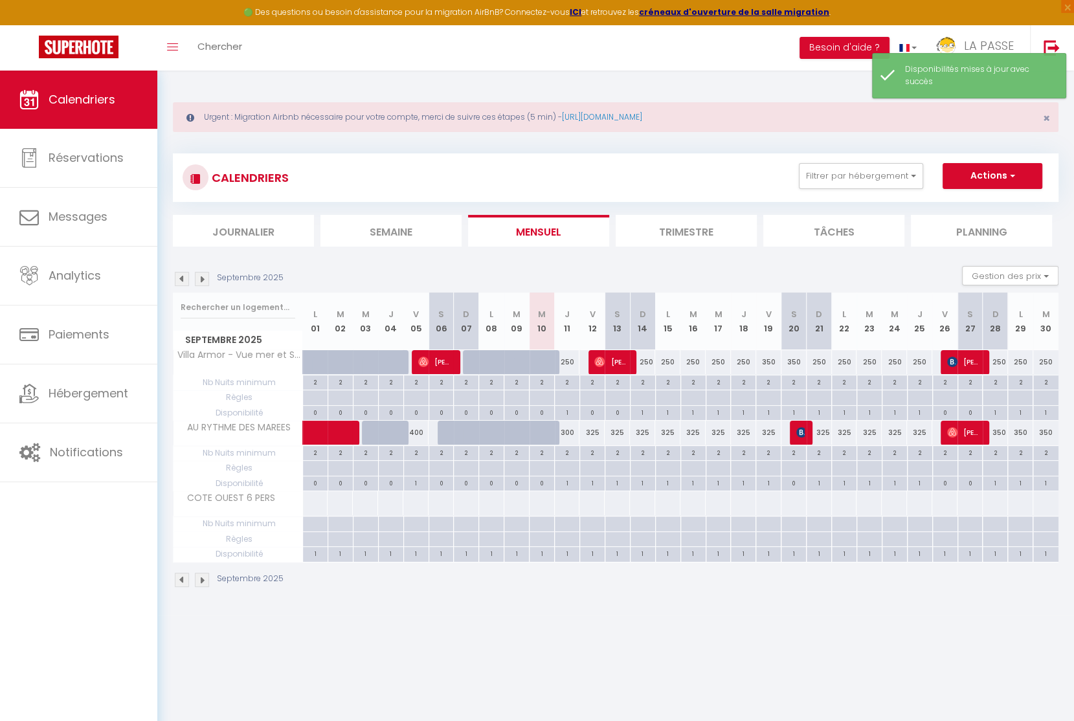
click at [548, 433] on div at bounding box center [551, 440] width 25 height 25
select select "1"
type input "Mer 10 Septembre 2025"
type input "Jeu 11 Septembre 2025"
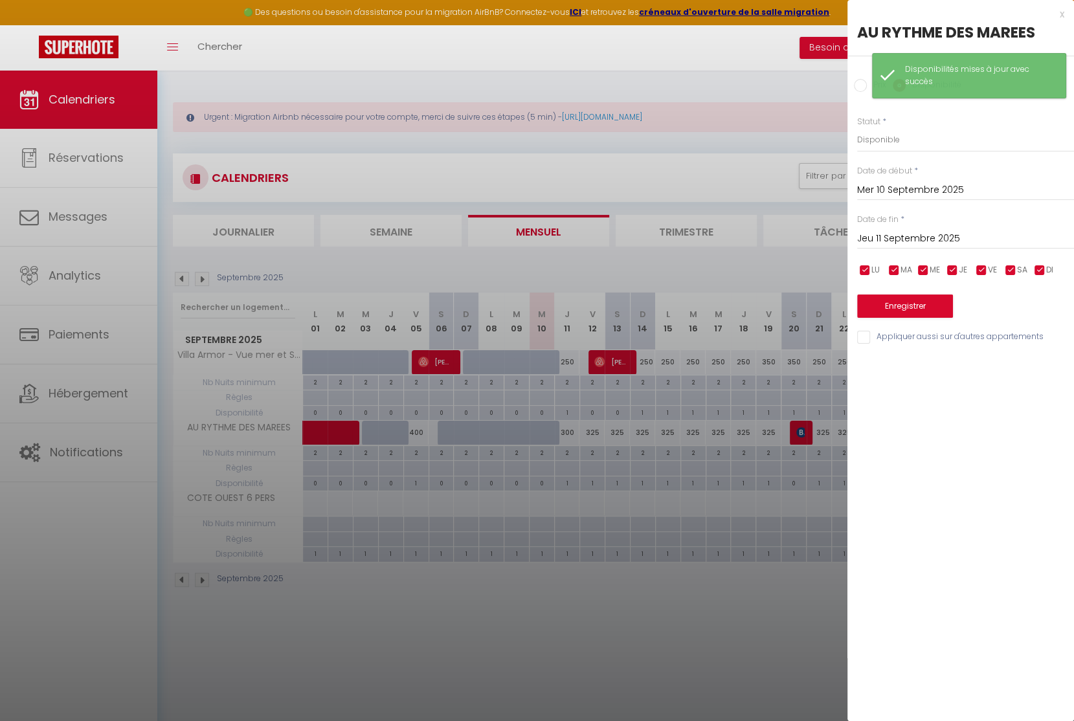
click at [902, 291] on div "Enregistrer" at bounding box center [965, 297] width 217 height 39
click at [896, 303] on button "Enregistrer" at bounding box center [905, 306] width 96 height 23
